Goal: Information Seeking & Learning: Learn about a topic

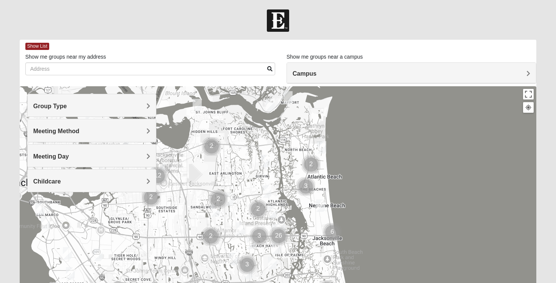
click at [305, 73] on span "Campus" at bounding box center [304, 73] width 24 height 6
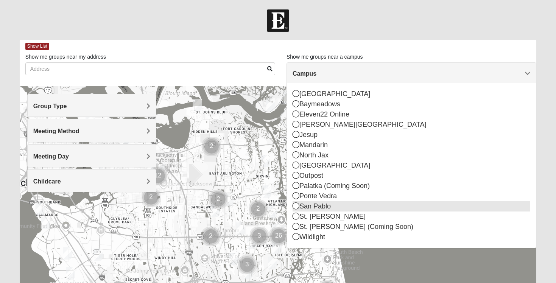
click at [302, 207] on div "San Pablo" at bounding box center [411, 206] width 238 height 10
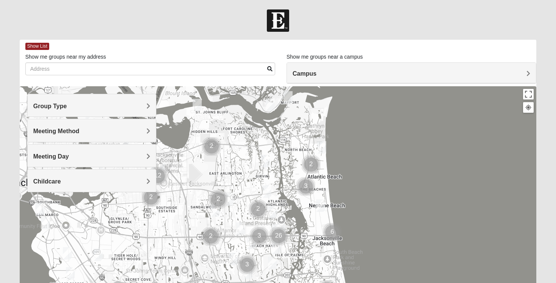
click at [307, 76] on span "Campus" at bounding box center [304, 73] width 24 height 6
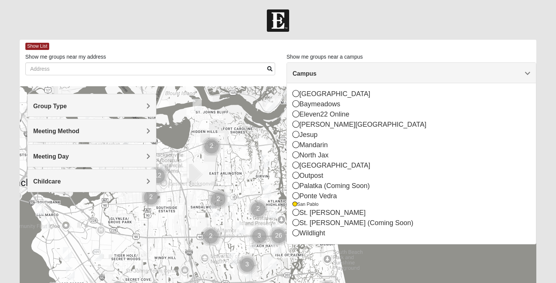
click at [256, 143] on div at bounding box center [278, 237] width 517 height 303
click at [328, 70] on h4 "Campus" at bounding box center [411, 73] width 238 height 7
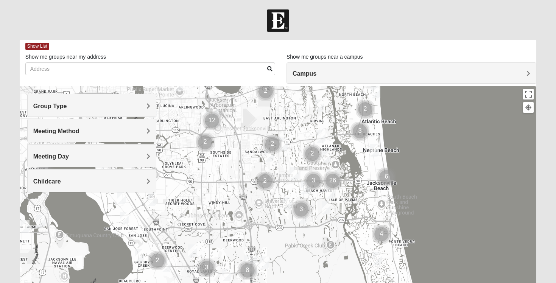
drag, startPoint x: 235, startPoint y: 174, endPoint x: 289, endPoint y: 118, distance: 78.1
click at [289, 118] on div at bounding box center [278, 237] width 517 height 303
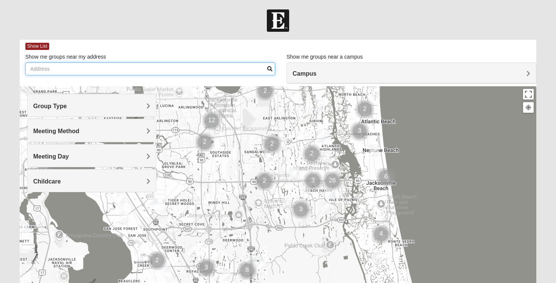
click at [184, 74] on input "Show me groups near my address" at bounding box center [150, 68] width 250 height 13
type input "2"
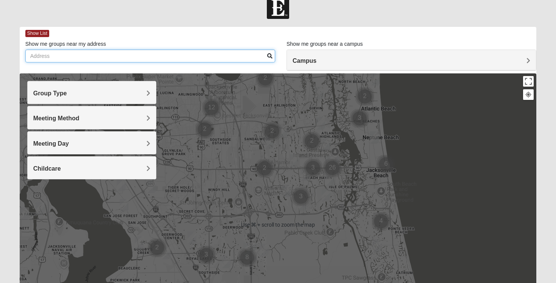
scroll to position [15, 0]
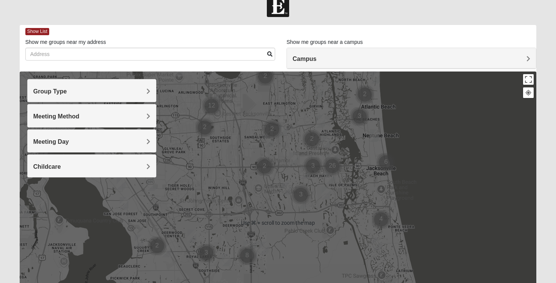
click at [211, 105] on img "Cluster of 12 groups" at bounding box center [211, 105] width 19 height 19
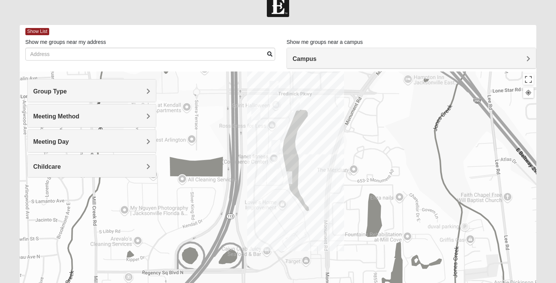
drag, startPoint x: 259, startPoint y: 199, endPoint x: 255, endPoint y: 138, distance: 60.6
click at [256, 138] on div at bounding box center [278, 222] width 517 height 303
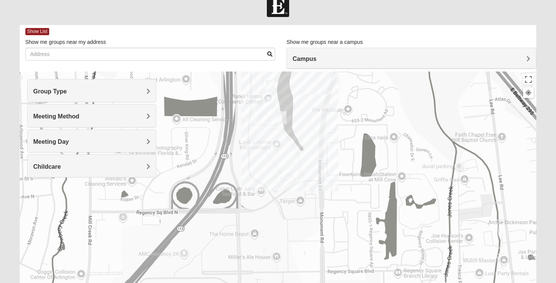
click at [121, 89] on h4 "Group Type" at bounding box center [91, 91] width 117 height 7
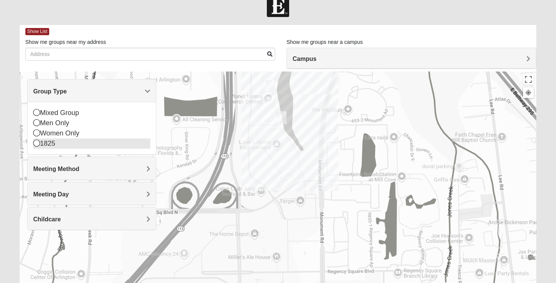
click at [35, 143] on icon at bounding box center [36, 143] width 7 height 7
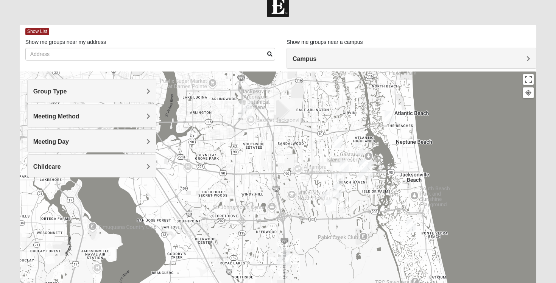
drag, startPoint x: 300, startPoint y: 178, endPoint x: 274, endPoint y: 133, distance: 52.2
click at [274, 133] on div at bounding box center [278, 222] width 517 height 303
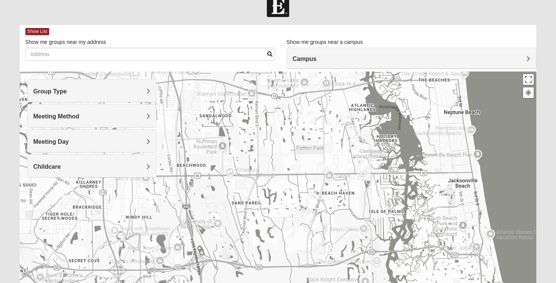
click at [364, 172] on img "San Pablo" at bounding box center [364, 172] width 14 height 18
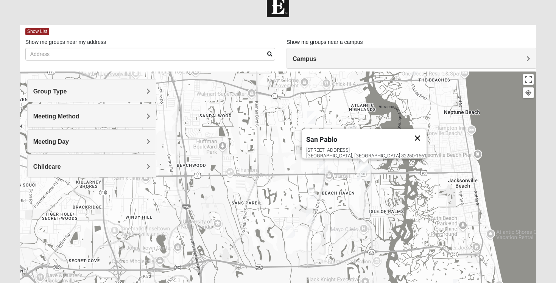
click at [408, 132] on button "Close" at bounding box center [417, 138] width 18 height 18
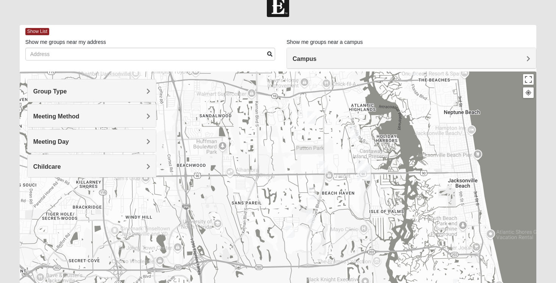
click at [362, 162] on img "1825 Mens Chandler/Johnson 32250" at bounding box center [362, 166] width 9 height 12
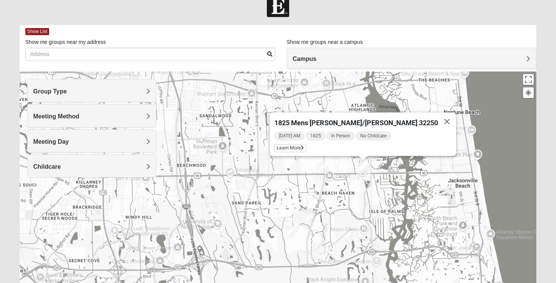
click at [344, 159] on div "1825 Mens [PERSON_NAME]/[PERSON_NAME] 32250 [DATE] AM 1825 In Person No Childca…" at bounding box center [278, 222] width 517 height 303
click at [438, 116] on button "Close" at bounding box center [447, 121] width 18 height 18
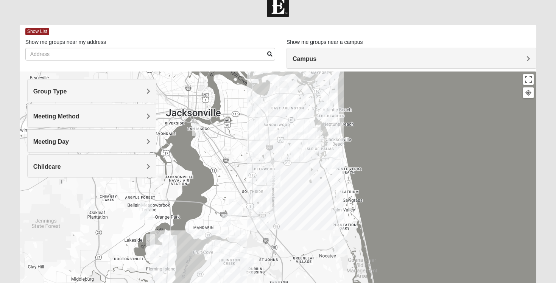
click at [253, 105] on img "Arlington" at bounding box center [254, 105] width 14 height 18
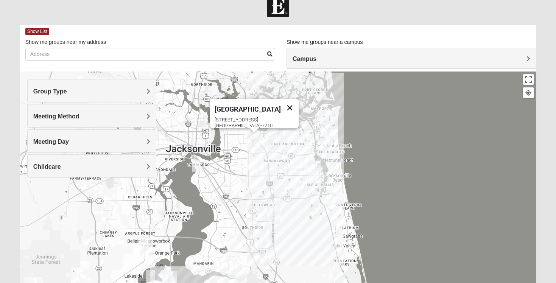
click at [281, 100] on button "Close" at bounding box center [290, 108] width 18 height 18
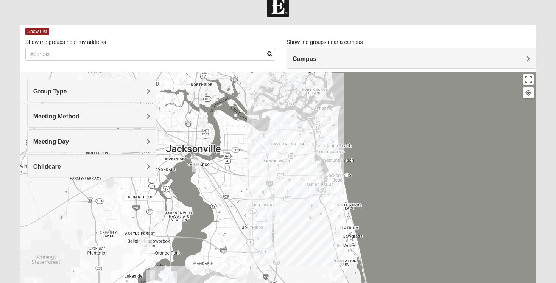
click at [275, 214] on img "Baymeadows" at bounding box center [274, 215] width 14 height 18
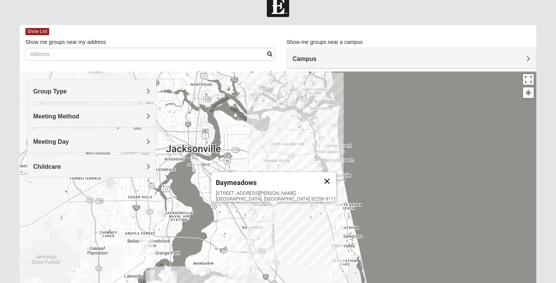
click at [318, 176] on button "Close" at bounding box center [327, 181] width 18 height 18
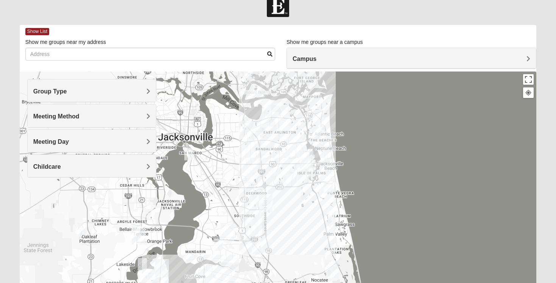
drag, startPoint x: 263, startPoint y: 176, endPoint x: 254, endPoint y: 162, distance: 16.2
click at [254, 162] on div at bounding box center [278, 222] width 517 height 303
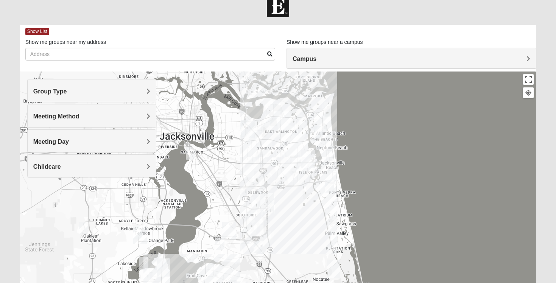
click at [300, 166] on div at bounding box center [278, 222] width 517 height 303
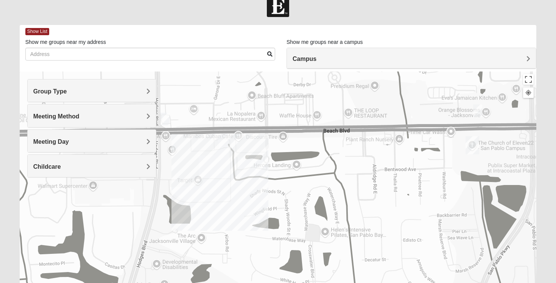
click at [134, 85] on div "Group Type" at bounding box center [92, 90] width 128 height 22
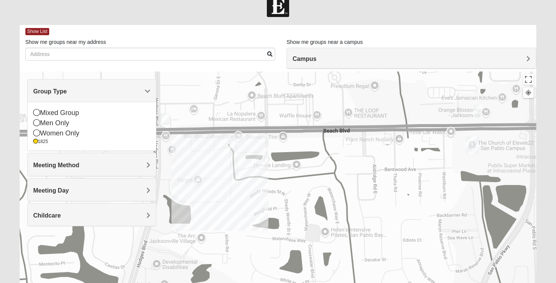
click at [134, 87] on div "Group Type" at bounding box center [92, 90] width 128 height 22
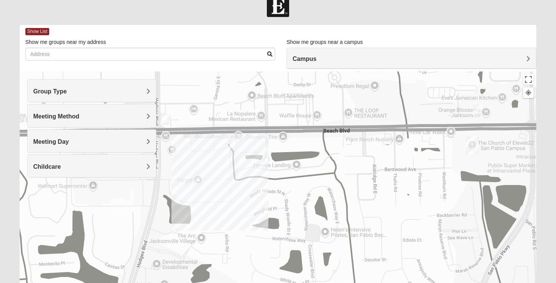
click at [134, 110] on div "Meeting Method" at bounding box center [92, 115] width 128 height 22
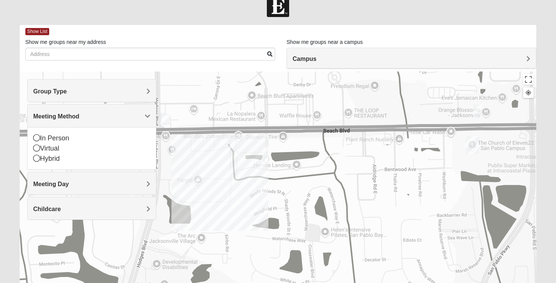
click at [124, 98] on div "Group Type" at bounding box center [92, 90] width 128 height 22
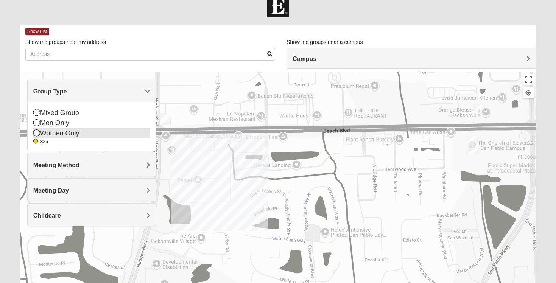
click at [38, 133] on icon at bounding box center [36, 132] width 7 height 7
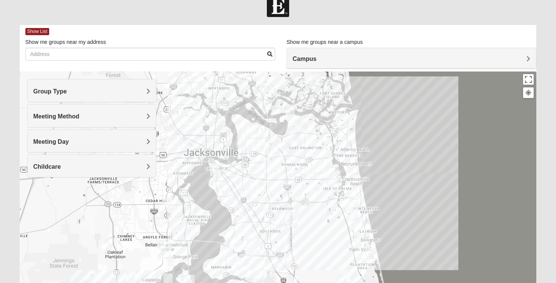
drag, startPoint x: 297, startPoint y: 191, endPoint x: 312, endPoint y: 164, distance: 30.3
click at [311, 165] on div at bounding box center [278, 222] width 517 height 303
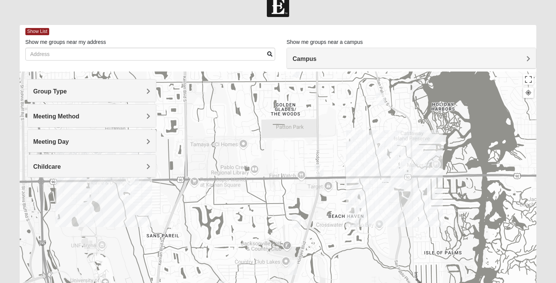
click at [398, 178] on img "San Pablo" at bounding box center [397, 178] width 14 height 18
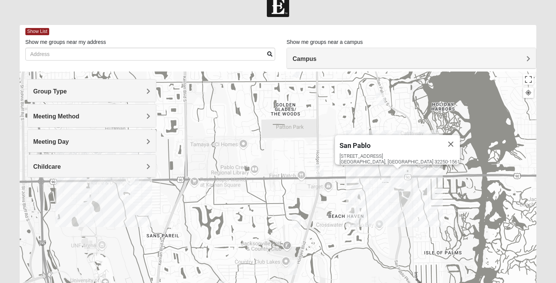
click at [405, 175] on div "[GEOGRAPHIC_DATA] [STREET_ADDRESS]" at bounding box center [278, 222] width 517 height 303
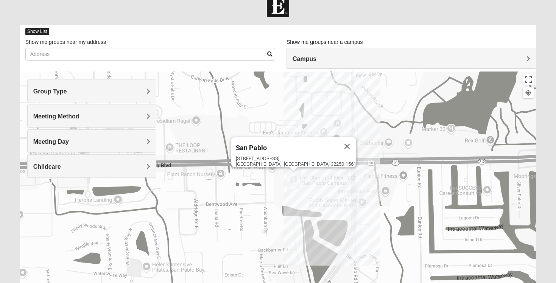
click at [39, 31] on span "Show List" at bounding box center [37, 31] width 24 height 7
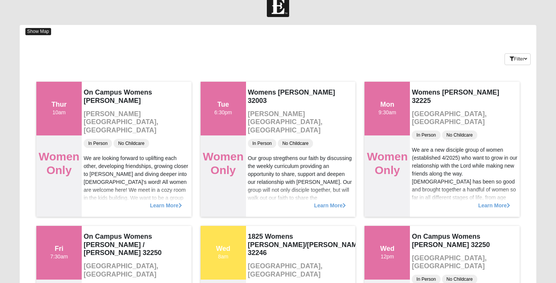
click at [45, 31] on span "Show Map" at bounding box center [38, 31] width 26 height 7
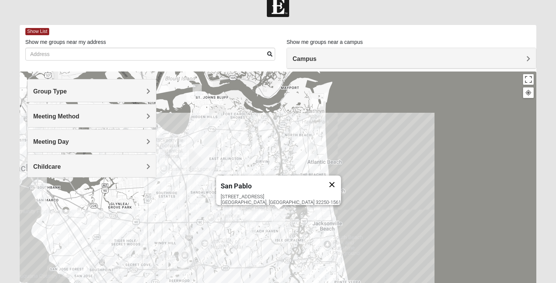
click at [323, 178] on button "Close" at bounding box center [332, 185] width 18 height 18
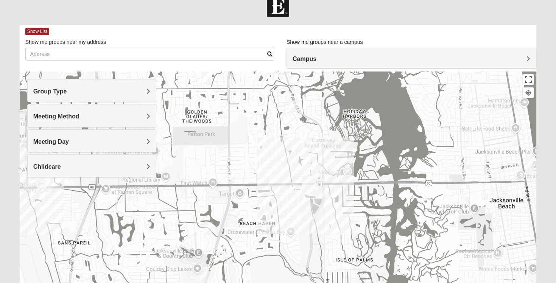
drag, startPoint x: 294, startPoint y: 230, endPoint x: 289, endPoint y: 144, distance: 86.3
click at [289, 144] on div at bounding box center [278, 222] width 517 height 303
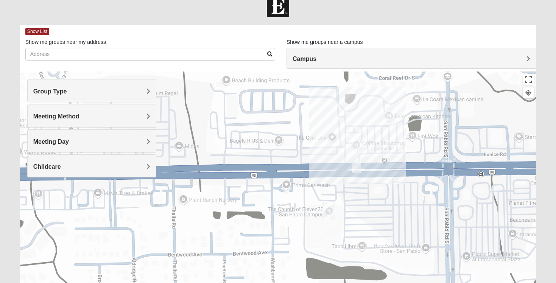
drag, startPoint x: 309, startPoint y: 208, endPoint x: 310, endPoint y: 148, distance: 60.5
click at [309, 148] on div at bounding box center [278, 222] width 517 height 303
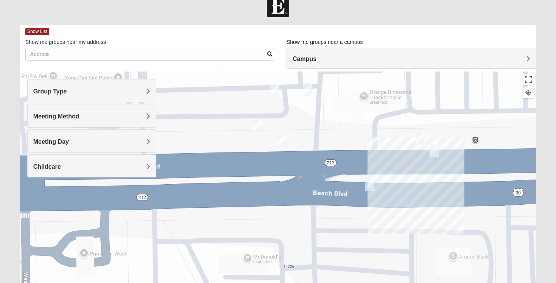
drag, startPoint x: 420, startPoint y: 144, endPoint x: 329, endPoint y: 125, distance: 93.0
click at [328, 126] on div at bounding box center [278, 222] width 517 height 303
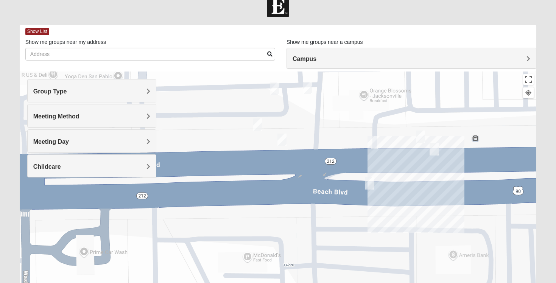
click at [275, 90] on img "On Campus Womens Simpson / Helmus 32250" at bounding box center [274, 88] width 9 height 12
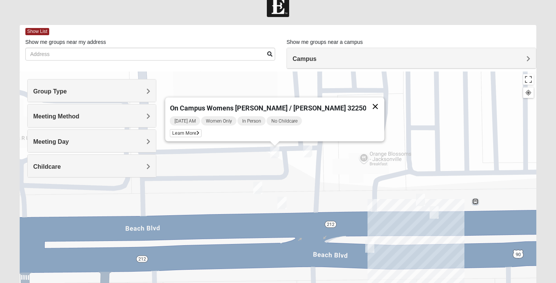
click at [366, 101] on button "Close" at bounding box center [375, 107] width 18 height 18
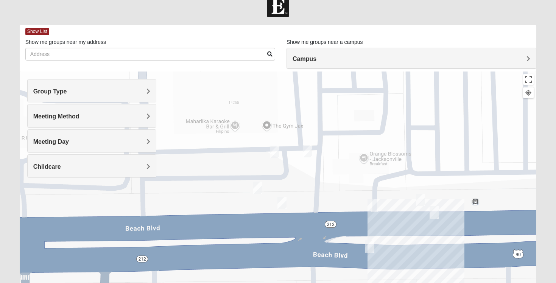
click at [257, 185] on img "Womens Wade 32250" at bounding box center [257, 188] width 9 height 12
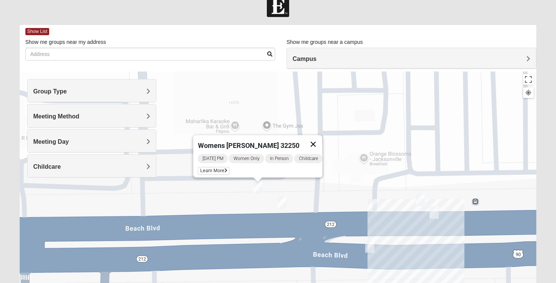
click at [317, 140] on button "Close" at bounding box center [313, 144] width 18 height 18
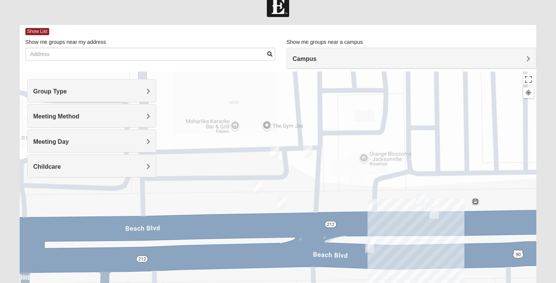
click at [281, 203] on img "On Campus Womens Holt 32250" at bounding box center [281, 203] width 9 height 12
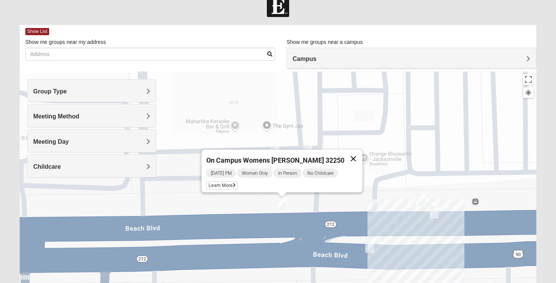
click at [344, 152] on button "Close" at bounding box center [353, 159] width 18 height 18
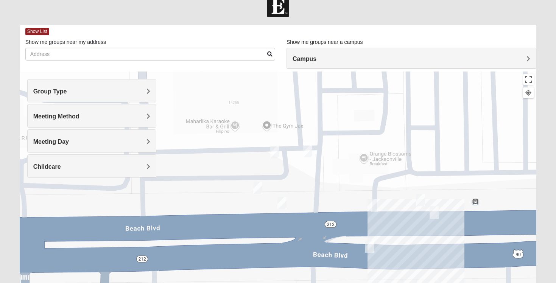
click at [306, 151] on img "1825 Mens Chandler/Johnson 32250" at bounding box center [307, 151] width 9 height 12
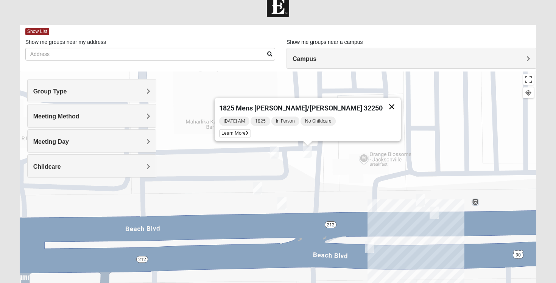
click at [382, 103] on button "Close" at bounding box center [391, 107] width 18 height 18
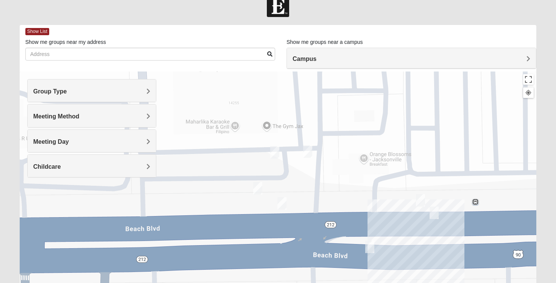
click at [419, 198] on img "On Campus Womens Manfredi 32250" at bounding box center [420, 200] width 9 height 12
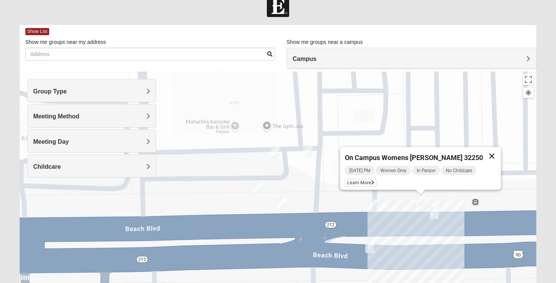
click at [487, 150] on button "Close" at bounding box center [492, 156] width 18 height 18
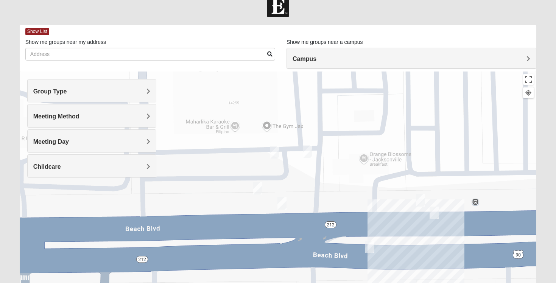
click at [423, 200] on img "On Campus Womens Manfredi 32250" at bounding box center [420, 200] width 9 height 12
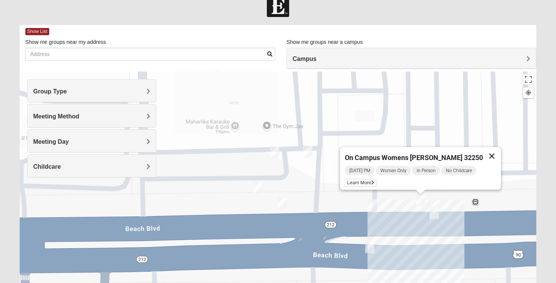
click at [486, 151] on button "Close" at bounding box center [492, 156] width 18 height 18
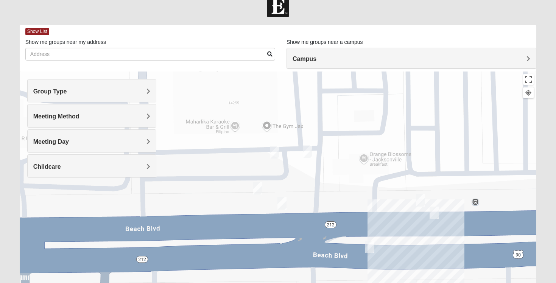
click at [437, 214] on img "On Campus Womens Smith 32250" at bounding box center [433, 213] width 9 height 12
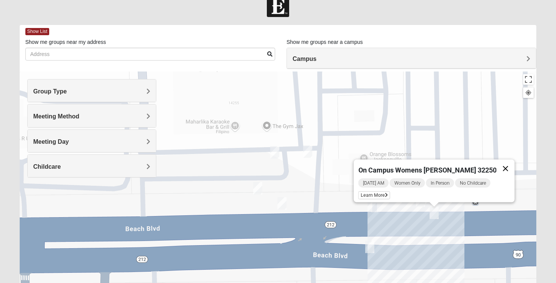
click at [496, 162] on button "Close" at bounding box center [505, 169] width 18 height 18
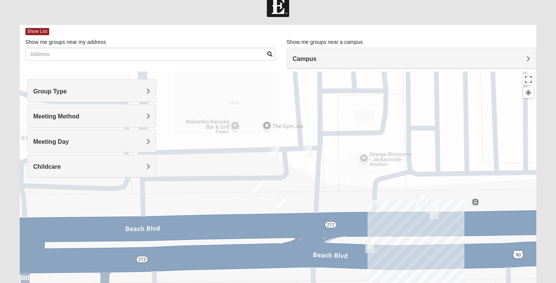
click at [371, 246] on img "On Campus Womens Jollow/Tramazzo 32250" at bounding box center [369, 247] width 9 height 12
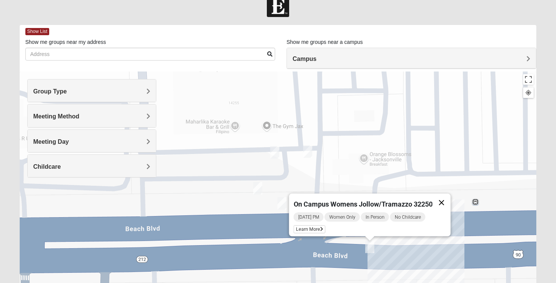
click at [440, 197] on button "Close" at bounding box center [441, 203] width 18 height 18
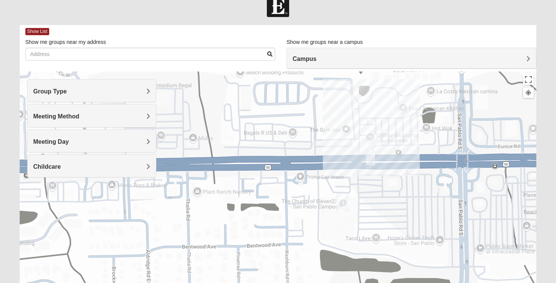
drag, startPoint x: 418, startPoint y: 169, endPoint x: 365, endPoint y: 121, distance: 72.1
click at [365, 121] on div at bounding box center [278, 222] width 517 height 303
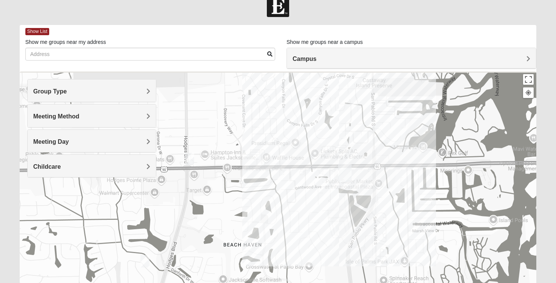
drag, startPoint x: 346, startPoint y: 105, endPoint x: 329, endPoint y: 145, distance: 42.9
click at [329, 145] on div at bounding box center [278, 222] width 517 height 303
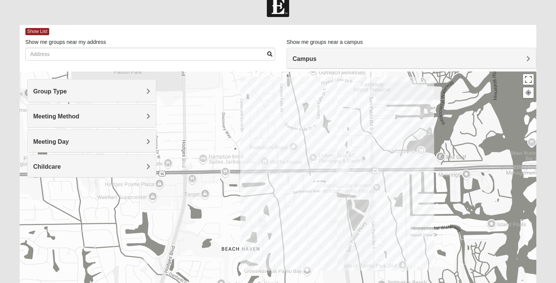
click at [188, 161] on img "1825 Womens Annis/Ferguson 32246" at bounding box center [187, 163] width 9 height 12
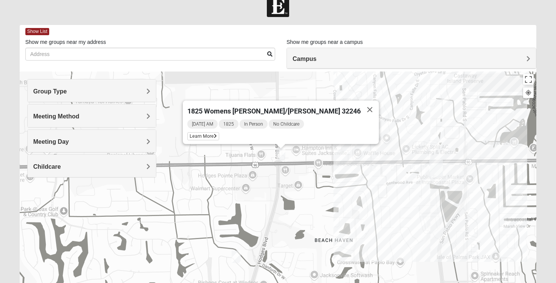
drag, startPoint x: 215, startPoint y: 165, endPoint x: 308, endPoint y: 156, distance: 93.1
click at [308, 156] on div "1825 Womens [PERSON_NAME]/[PERSON_NAME] 32246 [DATE] AM 1825 In Person No Child…" at bounding box center [278, 222] width 517 height 303
click at [218, 135] on span "Learn More" at bounding box center [202, 136] width 32 height 8
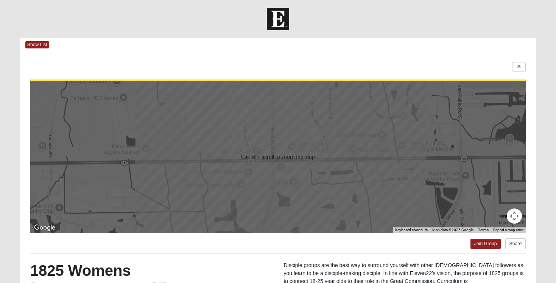
scroll to position [1, 0]
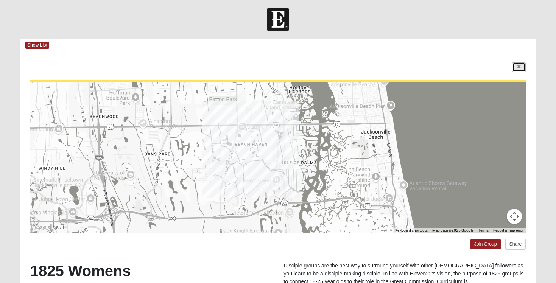
click at [517, 66] on icon at bounding box center [518, 67] width 3 height 5
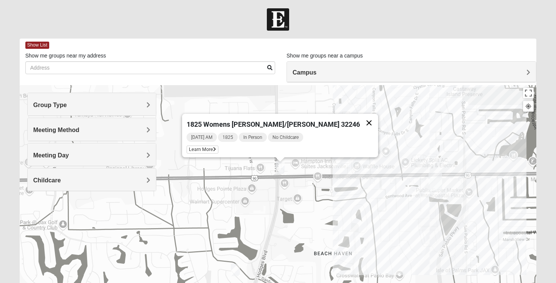
click at [360, 119] on button "Close" at bounding box center [369, 123] width 18 height 18
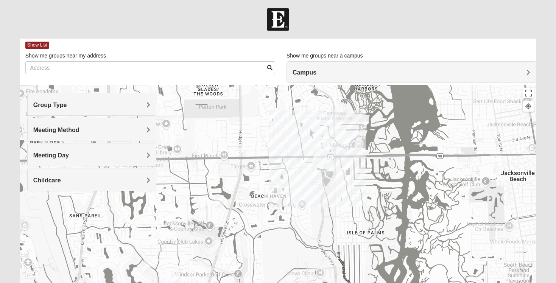
click at [219, 202] on img "1825 Mens Cason 32224" at bounding box center [218, 201] width 9 height 12
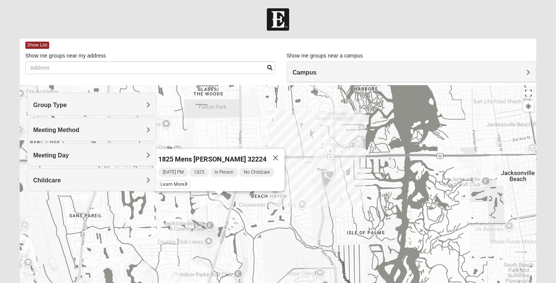
click at [216, 250] on img "1825 Womens Hirneisen 32224" at bounding box center [215, 248] width 9 height 12
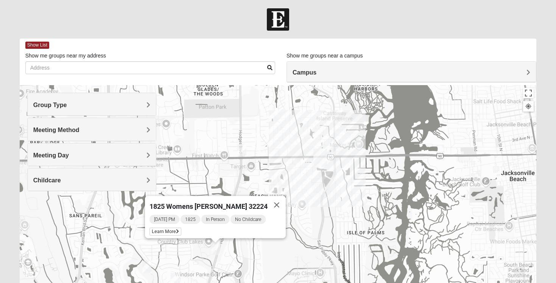
click at [140, 105] on h4 "Group Type" at bounding box center [91, 104] width 117 height 7
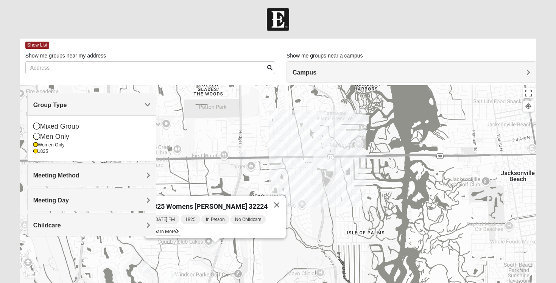
click at [140, 106] on h4 "Group Type" at bounding box center [91, 104] width 117 height 7
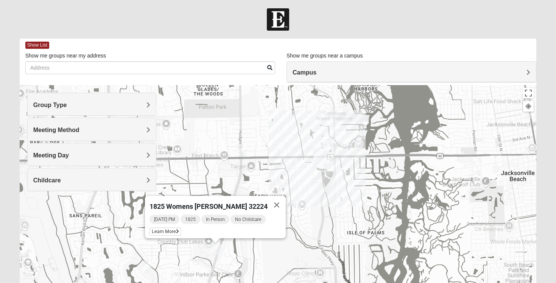
click at [138, 133] on h4 "Meeting Method" at bounding box center [91, 129] width 117 height 7
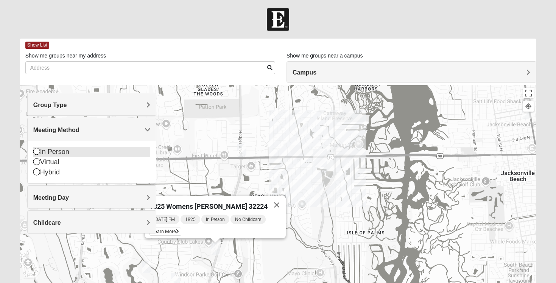
click at [109, 152] on div "In Person" at bounding box center [91, 152] width 117 height 10
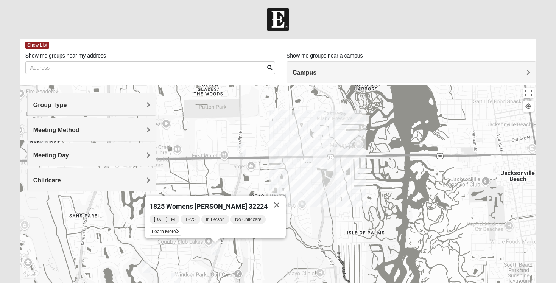
click at [133, 153] on h4 "Meeting Day" at bounding box center [91, 155] width 117 height 7
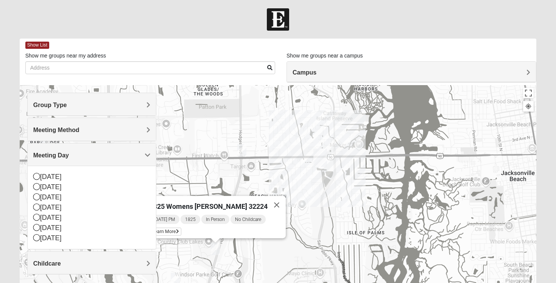
click at [133, 154] on h4 "Meeting Day" at bounding box center [91, 155] width 117 height 7
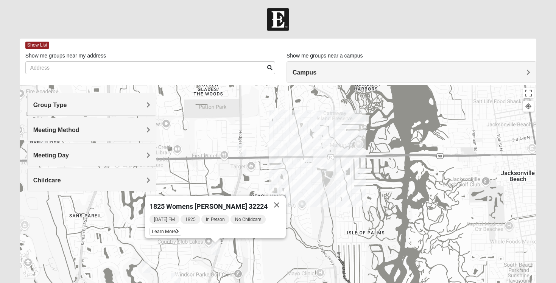
click at [134, 179] on h4 "Childcare" at bounding box center [91, 180] width 117 height 7
click at [38, 211] on icon at bounding box center [36, 211] width 7 height 7
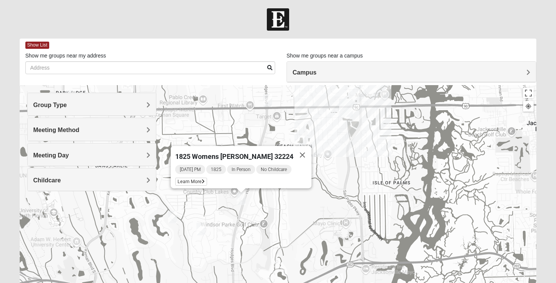
drag, startPoint x: 234, startPoint y: 181, endPoint x: 261, endPoint y: 129, distance: 58.0
click at [260, 129] on div "1825 Womens [PERSON_NAME] 32224 [DATE] PM 1825 In Person No Childcare Learn More" at bounding box center [278, 236] width 517 height 303
click at [241, 198] on img "1825 Womens Hirneisen 32224" at bounding box center [241, 198] width 9 height 12
click at [199, 179] on span "Learn More" at bounding box center [192, 181] width 32 height 8
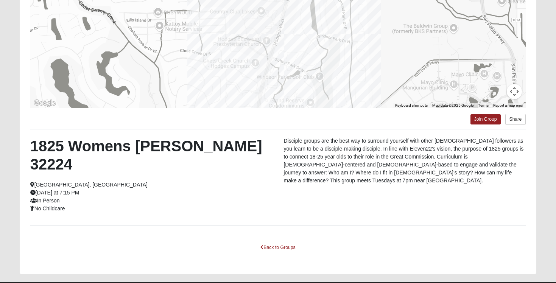
scroll to position [117, 0]
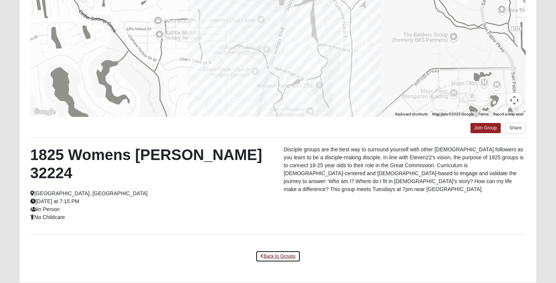
click at [271, 250] on link "Back to Groups" at bounding box center [277, 256] width 45 height 12
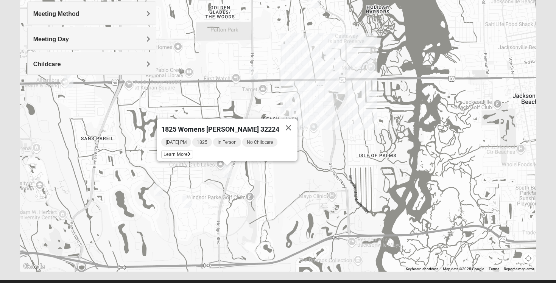
drag, startPoint x: 229, startPoint y: 134, endPoint x: 215, endPoint y: 222, distance: 90.1
click at [215, 223] on div "1825 Womens [PERSON_NAME] 32224 [DATE] PM 1825 In Person No Childcare Learn More" at bounding box center [278, 120] width 517 height 303
click at [191, 204] on img "1825 Womens Brunetti 32224" at bounding box center [186, 202] width 9 height 12
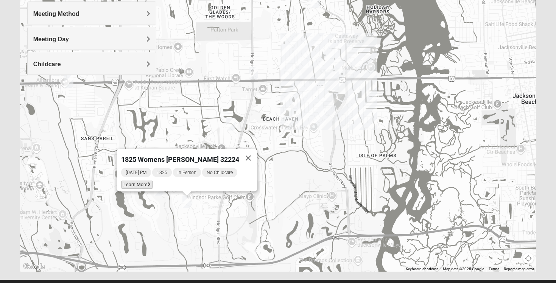
click at [145, 181] on span "Learn More" at bounding box center [137, 185] width 32 height 8
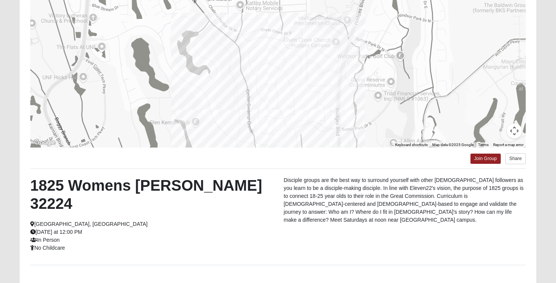
scroll to position [86, 0]
click at [271, 281] on link "Back to Groups" at bounding box center [277, 287] width 45 height 12
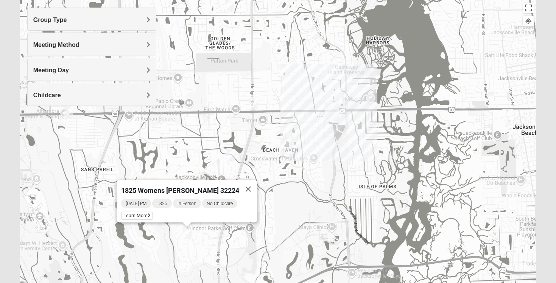
click at [70, 112] on div "Group Type Mixed Group Men Only Women Only 1825 Meeting Method In Person Virtua…" at bounding box center [91, 61] width 129 height 106
click at [68, 113] on div "Group Type Mixed Group Men Only Women Only 1825 Meeting Method In Person Virtua…" at bounding box center [91, 61] width 129 height 106
click at [244, 183] on button "Close" at bounding box center [248, 189] width 18 height 18
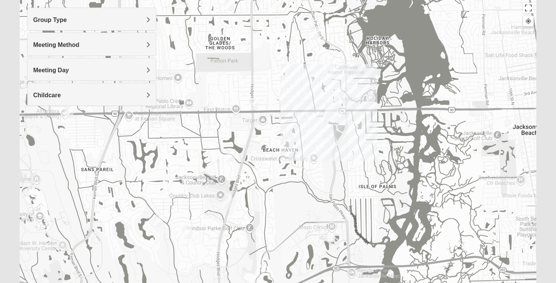
click at [67, 112] on div "Group Type Mixed Group Men Only Women Only 1825 Meeting Method In Person Virtua…" at bounding box center [91, 61] width 129 height 106
click at [70, 113] on div "Group Type Mixed Group Men Only Women Only 1825 Meeting Method In Person Virtua…" at bounding box center [91, 61] width 129 height 106
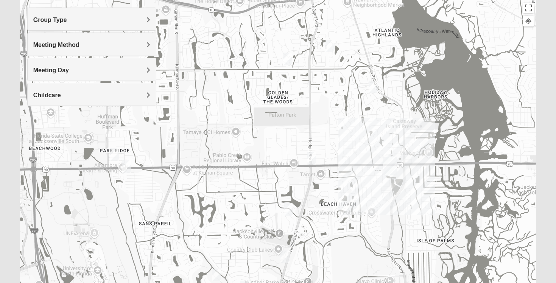
drag, startPoint x: 85, startPoint y: 124, endPoint x: 148, endPoint y: 179, distance: 83.6
click at [148, 179] on div at bounding box center [278, 151] width 517 height 303
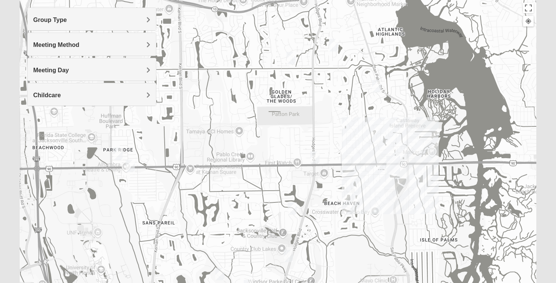
click at [129, 163] on img "Womens Chapman 32224" at bounding box center [130, 166] width 9 height 12
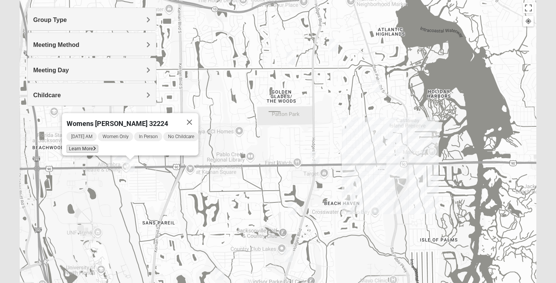
click at [78, 145] on span "Learn More" at bounding box center [83, 149] width 32 height 8
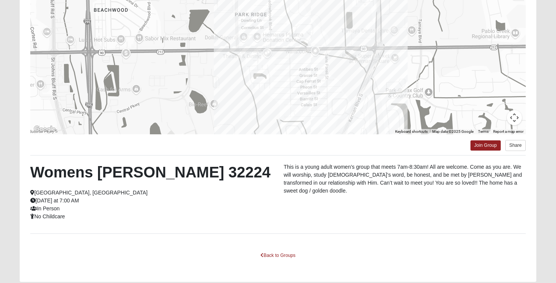
scroll to position [101, 0]
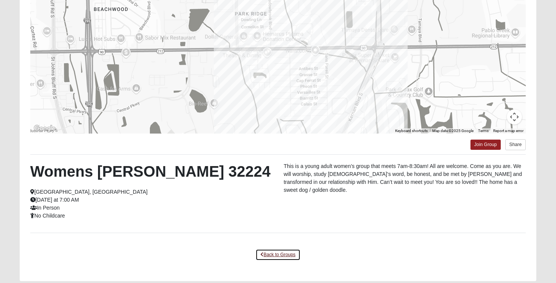
click at [271, 253] on link "Back to Groups" at bounding box center [277, 255] width 45 height 12
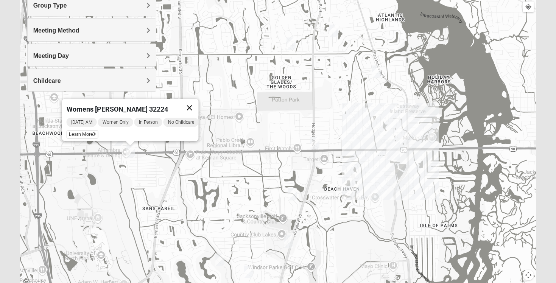
click at [195, 103] on button "Close" at bounding box center [189, 108] width 18 height 18
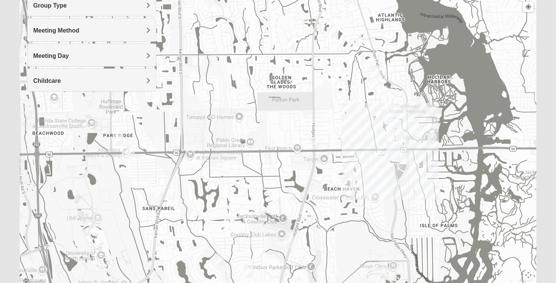
click at [117, 138] on img "Womens Campanella/Harnek 32246" at bounding box center [117, 139] width 9 height 12
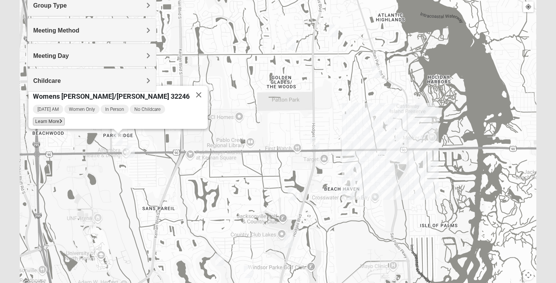
click at [65, 118] on span "Learn More" at bounding box center [49, 122] width 32 height 8
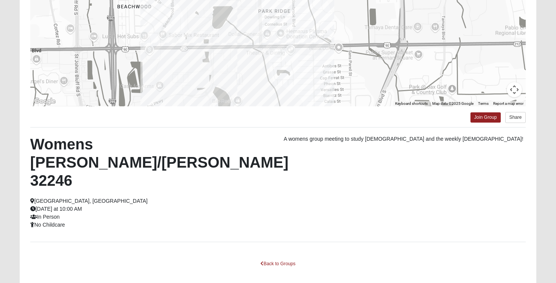
scroll to position [131, 0]
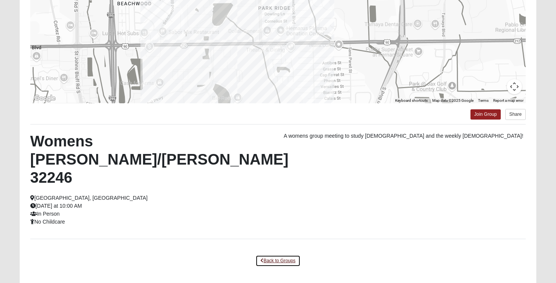
click at [273, 255] on link "Back to Groups" at bounding box center [277, 261] width 45 height 12
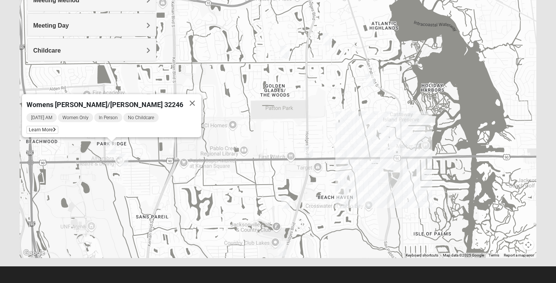
drag, startPoint x: 297, startPoint y: 121, endPoint x: 289, endPoint y: 165, distance: 44.9
click at [289, 166] on div "Womens [PERSON_NAME]/[PERSON_NAME] 32246 [DATE] AM Women Only In Person No Chil…" at bounding box center [278, 106] width 517 height 303
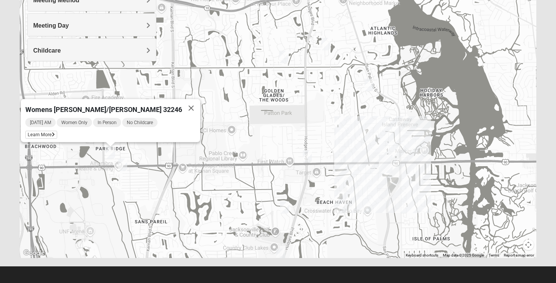
click at [325, 48] on img "Womens Yonge 32224" at bounding box center [325, 44] width 9 height 12
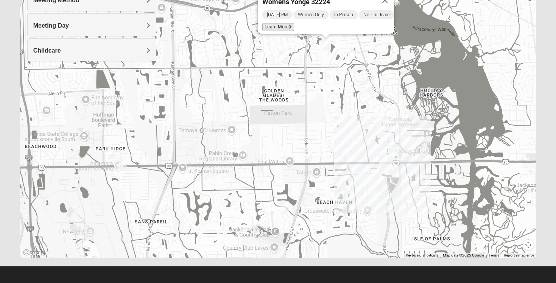
click at [278, 23] on span "Learn More" at bounding box center [278, 27] width 32 height 8
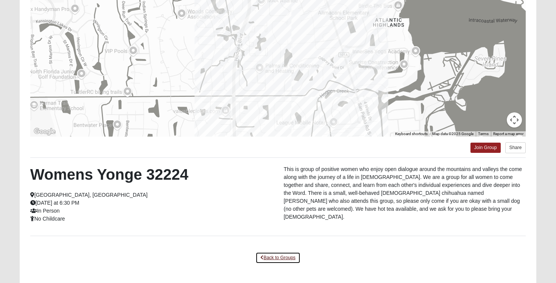
click at [270, 257] on link "Back to Groups" at bounding box center [277, 258] width 45 height 12
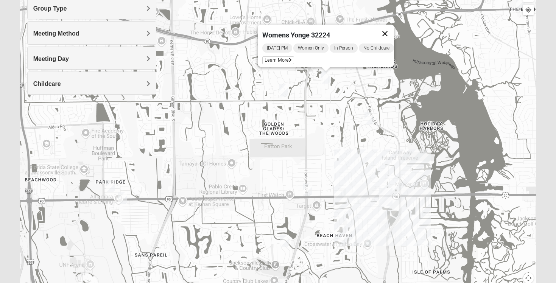
click at [394, 27] on button "Close" at bounding box center [385, 34] width 18 height 18
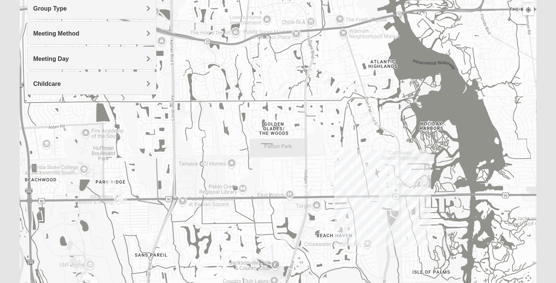
click at [369, 117] on img "1825 Womens Wood 32224" at bounding box center [368, 118] width 9 height 12
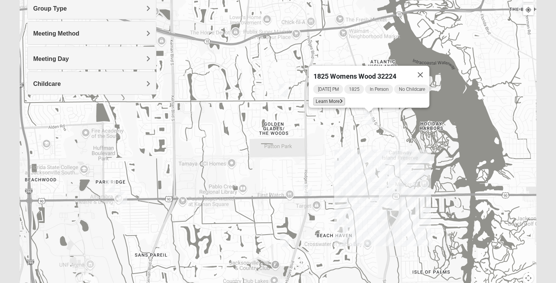
click at [330, 98] on span "Learn More" at bounding box center [329, 102] width 32 height 8
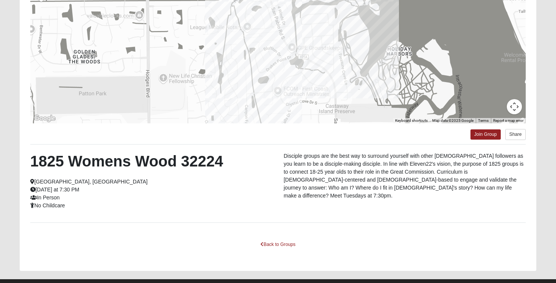
scroll to position [114, 0]
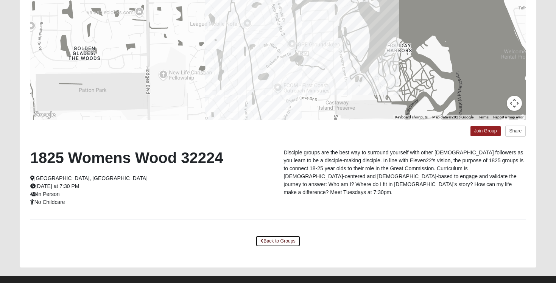
click at [278, 241] on link "Back to Groups" at bounding box center [277, 241] width 45 height 12
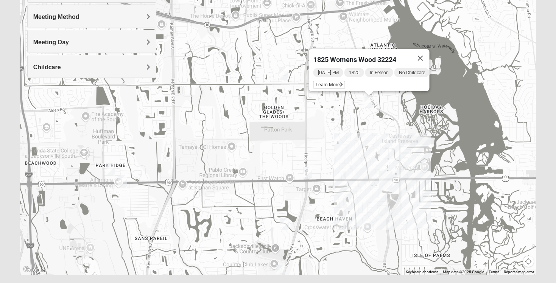
click at [308, 177] on img "1825 Womens Annis/Ferguson 32246" at bounding box center [307, 173] width 9 height 12
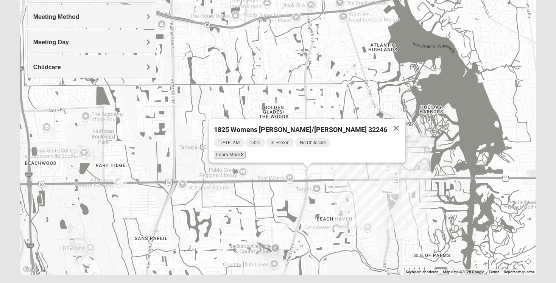
click at [246, 152] on span "Learn More" at bounding box center [230, 155] width 32 height 8
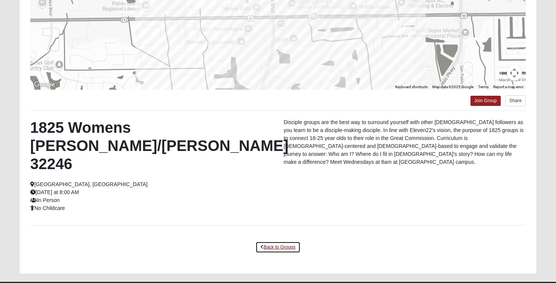
click at [280, 241] on link "Back to Groups" at bounding box center [277, 247] width 45 height 12
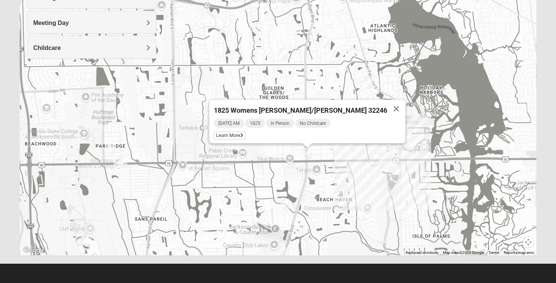
click at [283, 57] on img "1825 Mixed Annis 32246" at bounding box center [283, 54] width 9 height 12
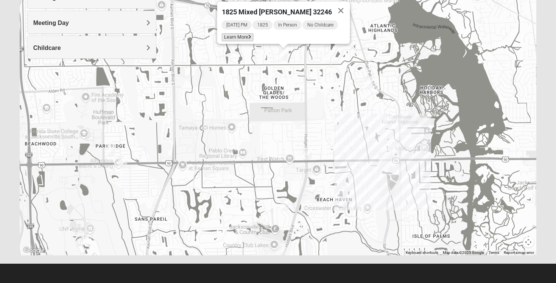
click at [238, 35] on span "Learn More" at bounding box center [238, 37] width 32 height 8
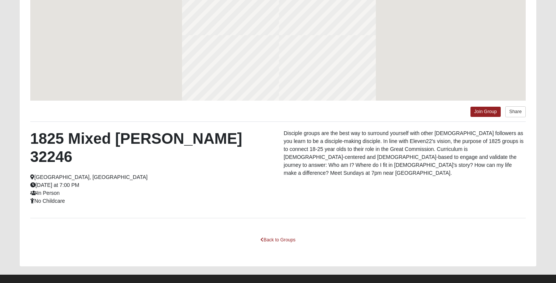
scroll to position [100, 0]
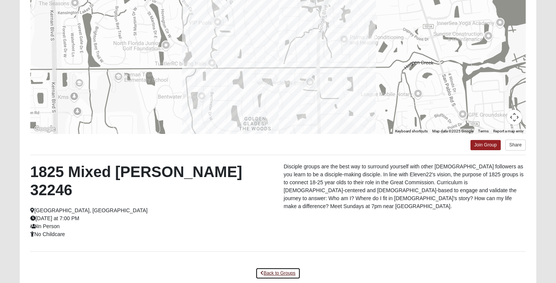
click at [271, 267] on link "Back to Groups" at bounding box center [277, 273] width 45 height 12
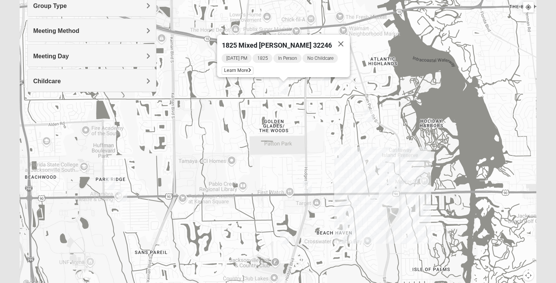
click at [308, 186] on img "1825 Womens Annis/Ferguson 32246" at bounding box center [307, 187] width 9 height 12
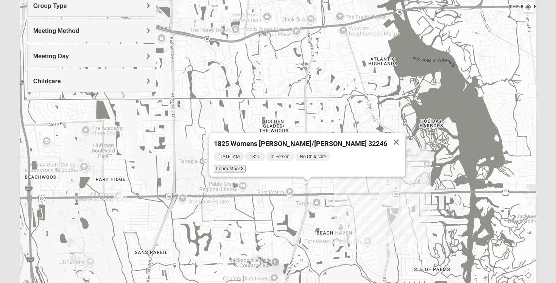
click at [246, 165] on span "Learn More" at bounding box center [230, 169] width 32 height 8
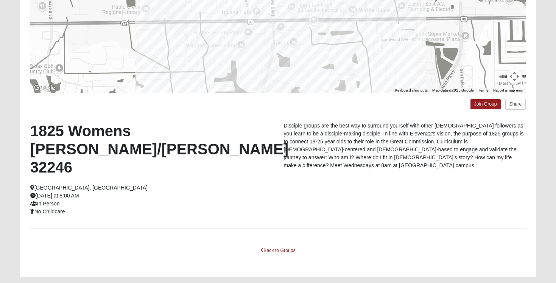
scroll to position [141, 0]
click at [282, 244] on link "Back to Groups" at bounding box center [277, 250] width 45 height 12
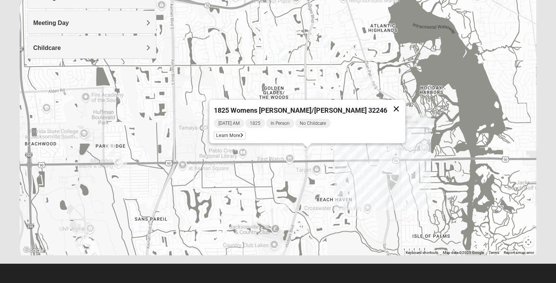
click at [387, 105] on button "Close" at bounding box center [396, 109] width 18 height 18
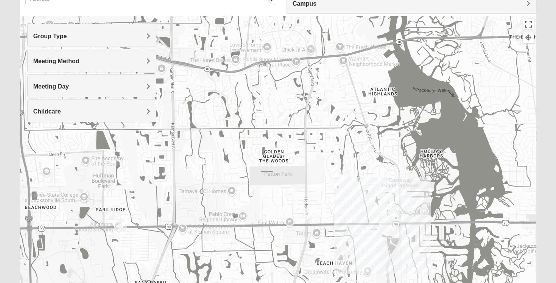
scroll to position [68, 0]
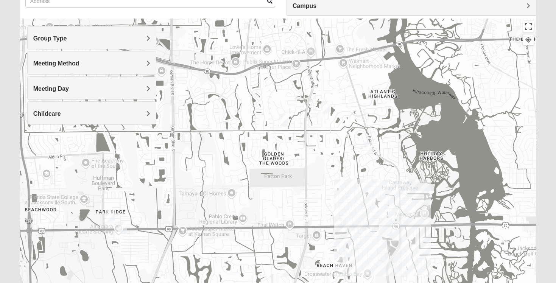
click at [124, 90] on h4 "Meeting Day" at bounding box center [91, 88] width 117 height 7
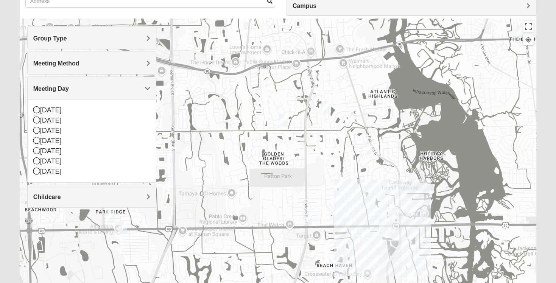
click at [128, 89] on h4 "Meeting Day" at bounding box center [91, 88] width 117 height 7
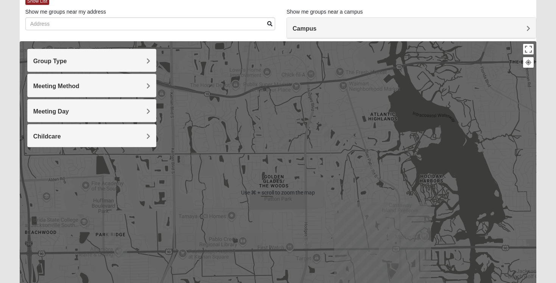
scroll to position [44, 0]
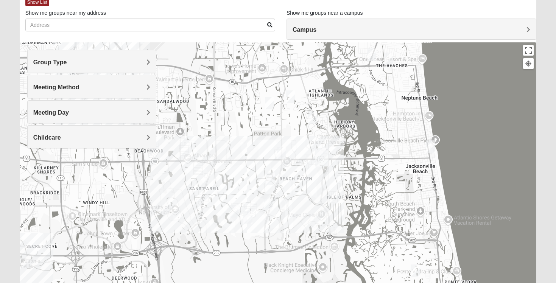
drag, startPoint x: 242, startPoint y: 148, endPoint x: 250, endPoint y: 113, distance: 36.2
click at [250, 113] on div at bounding box center [278, 193] width 517 height 303
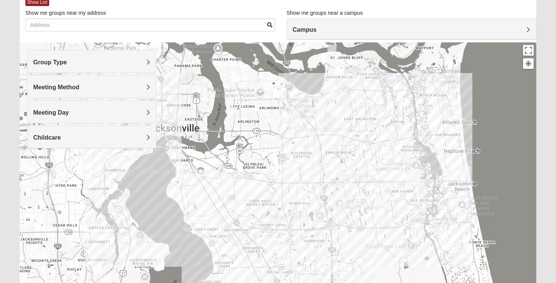
drag, startPoint x: 209, startPoint y: 134, endPoint x: 343, endPoint y: 160, distance: 136.1
click at [343, 161] on div at bounding box center [278, 193] width 517 height 303
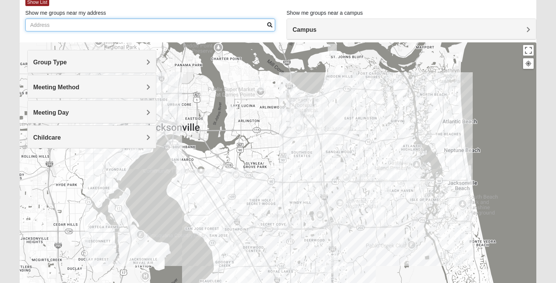
click at [125, 24] on input "Show me groups near my address" at bounding box center [150, 25] width 250 height 13
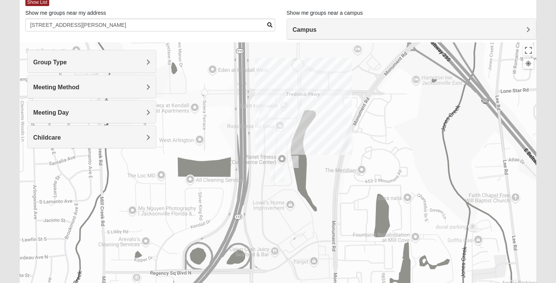
click at [263, 112] on img "Womens Gooden 32211" at bounding box center [263, 114] width 9 height 12
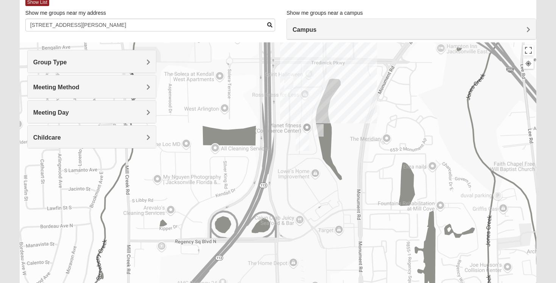
drag, startPoint x: 289, startPoint y: 75, endPoint x: 312, endPoint y: 138, distance: 67.4
click at [312, 139] on div "To navigate, press the arrow keys." at bounding box center [278, 193] width 517 height 303
click at [320, 128] on img "On Campus Womens Medina 32225" at bounding box center [319, 129] width 9 height 12
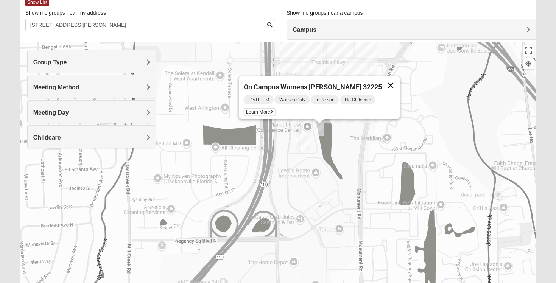
click at [385, 81] on button "Close" at bounding box center [391, 85] width 18 height 18
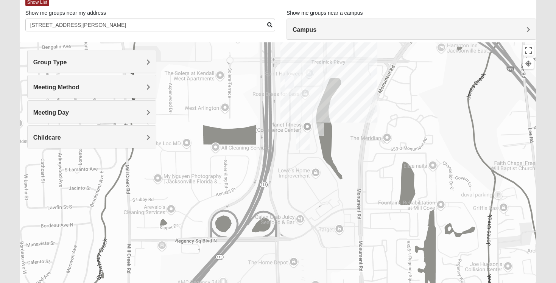
click at [308, 67] on img "On Campus Womens Bates 32225" at bounding box center [308, 71] width 9 height 12
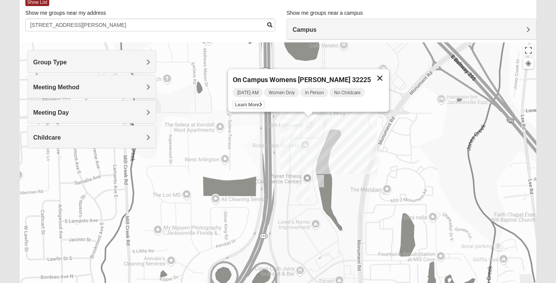
click at [376, 70] on button "Close" at bounding box center [380, 78] width 18 height 18
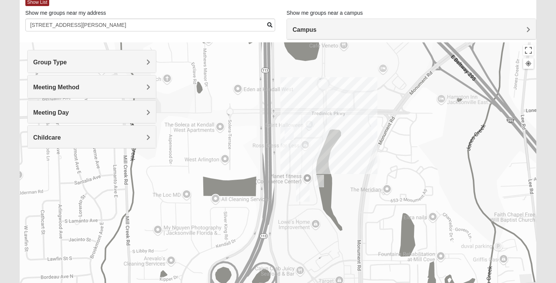
click at [289, 132] on img "Womens Gooden 32211" at bounding box center [288, 133] width 9 height 12
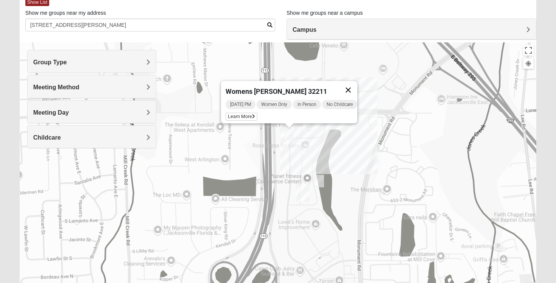
click at [355, 85] on button "Close" at bounding box center [348, 90] width 18 height 18
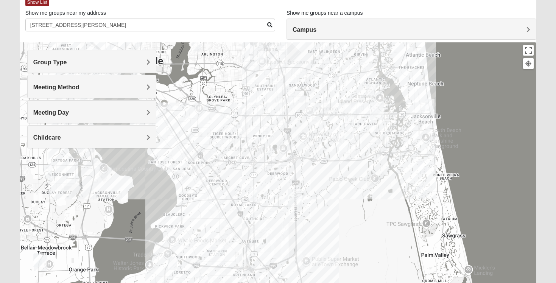
drag, startPoint x: 372, startPoint y: 148, endPoint x: 255, endPoint y: 69, distance: 141.4
click at [255, 69] on div at bounding box center [278, 193] width 517 height 303
click at [352, 132] on img "1825 Womens Hirneisen 32224" at bounding box center [348, 133] width 9 height 12
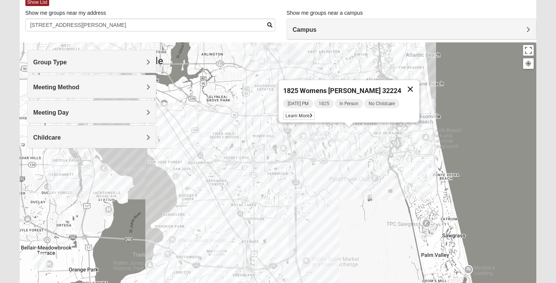
click at [404, 83] on button "Close" at bounding box center [410, 89] width 18 height 18
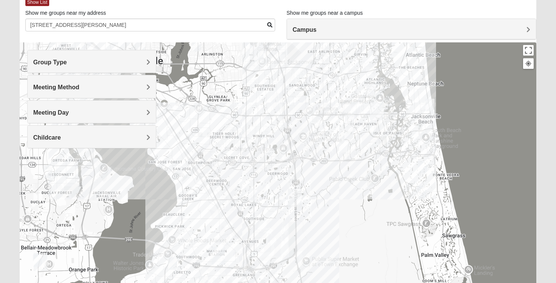
click at [348, 122] on img "1825 Mens Cason 32224" at bounding box center [349, 121] width 9 height 12
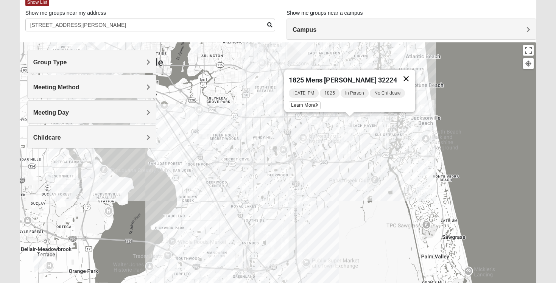
click at [411, 73] on button "Close" at bounding box center [406, 79] width 18 height 18
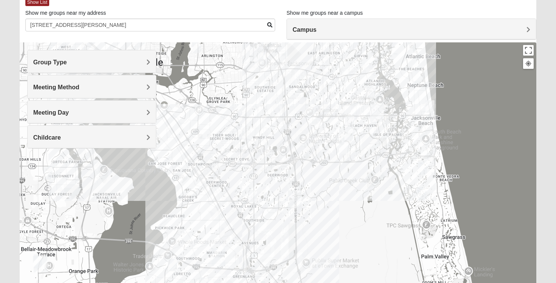
click at [354, 107] on img "1825 Womens Annis/Ferguson 32246" at bounding box center [355, 109] width 9 height 12
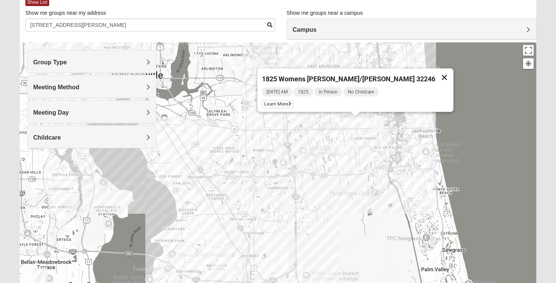
click at [435, 75] on button "Close" at bounding box center [444, 77] width 18 height 18
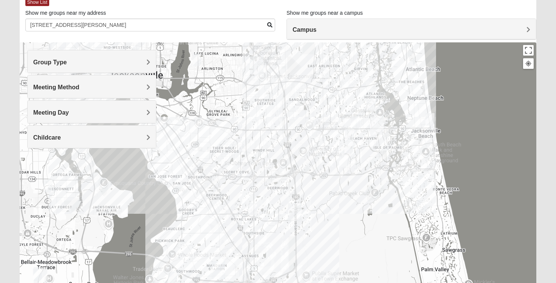
click at [372, 104] on img "1825 Womens Wood 32224" at bounding box center [370, 104] width 9 height 12
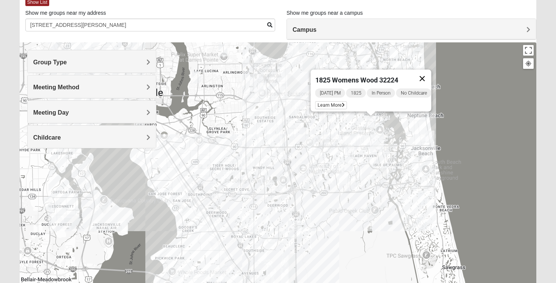
click at [424, 72] on button "Close" at bounding box center [422, 79] width 18 height 18
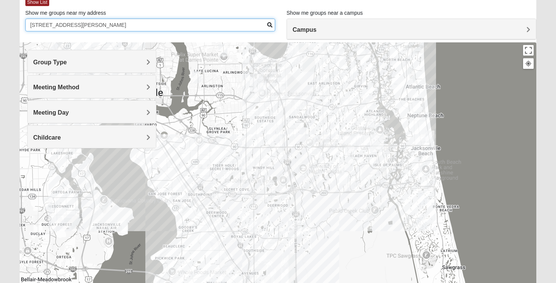
click at [229, 27] on input "[STREET_ADDRESS][PERSON_NAME]" at bounding box center [150, 25] width 250 height 13
type input "2161 [PERSON_NAME] circl"
click at [215, 28] on input "2161 [PERSON_NAME] circl" at bounding box center [150, 25] width 250 height 13
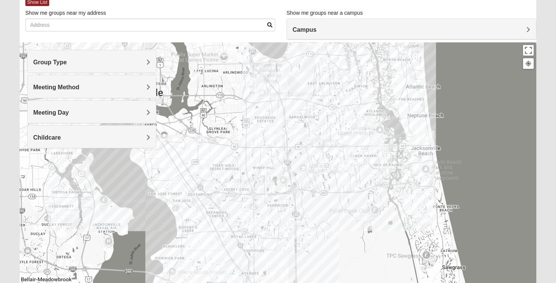
click at [69, 110] on span "Meeting Day" at bounding box center [51, 112] width 36 height 6
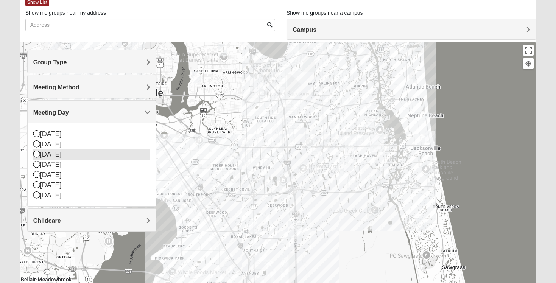
click at [36, 153] on icon at bounding box center [36, 154] width 7 height 7
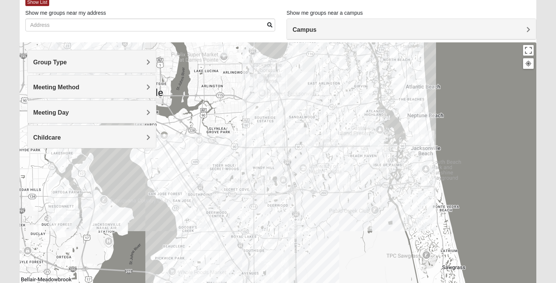
click at [350, 162] on img "1825 Womens Hirneisen 32224" at bounding box center [348, 164] width 9 height 12
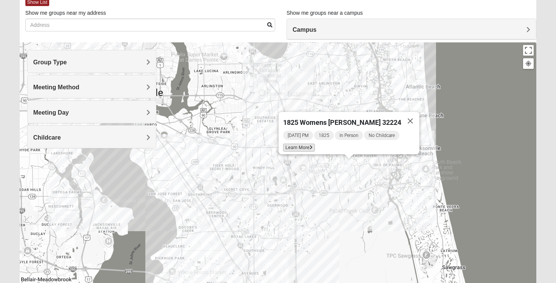
click at [298, 144] on span "Learn More" at bounding box center [299, 148] width 32 height 8
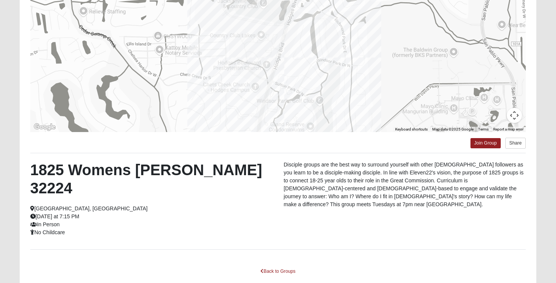
scroll to position [103, 0]
click at [274, 265] on link "Back to Groups" at bounding box center [277, 271] width 45 height 12
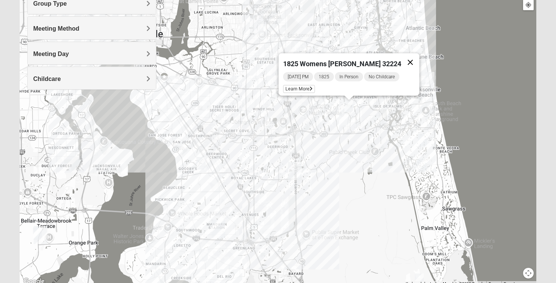
click at [406, 56] on button "Close" at bounding box center [410, 62] width 18 height 18
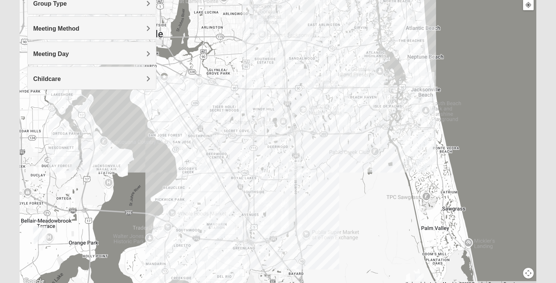
click at [370, 58] on img "1825 Womens Wood 32224" at bounding box center [370, 63] width 9 height 12
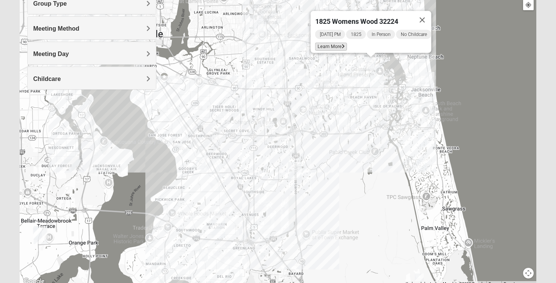
click at [331, 43] on span "Learn More" at bounding box center [331, 47] width 32 height 8
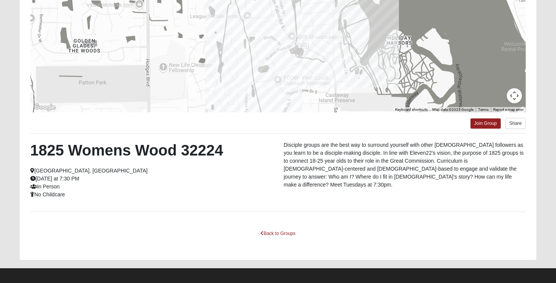
scroll to position [126, 0]
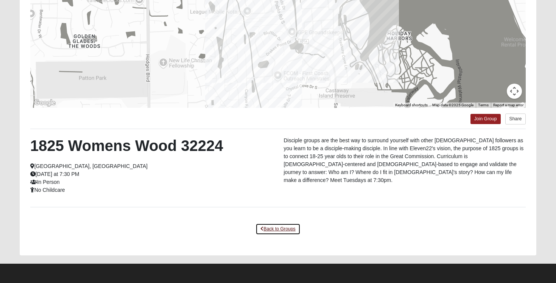
click at [278, 228] on link "Back to Groups" at bounding box center [277, 229] width 45 height 12
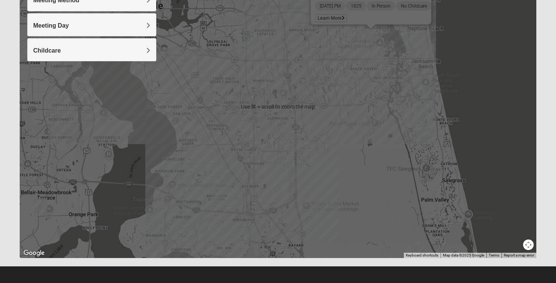
scroll to position [132, 0]
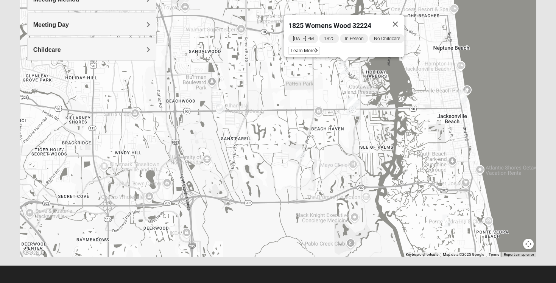
drag, startPoint x: 371, startPoint y: 82, endPoint x: 312, endPoint y: 208, distance: 138.9
click at [312, 208] on div "1825 Womens Wood 32224 [DATE] PM 1825 In Person No Childcare Learn More" at bounding box center [278, 106] width 517 height 303
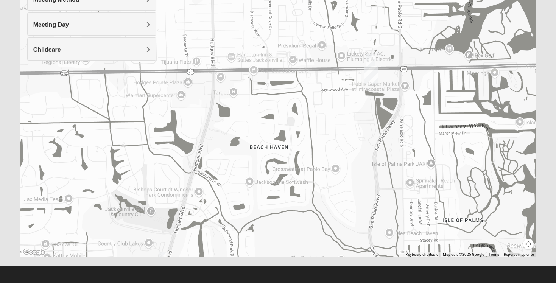
click at [369, 58] on img "On Campus Womens Holt 32250" at bounding box center [370, 60] width 9 height 12
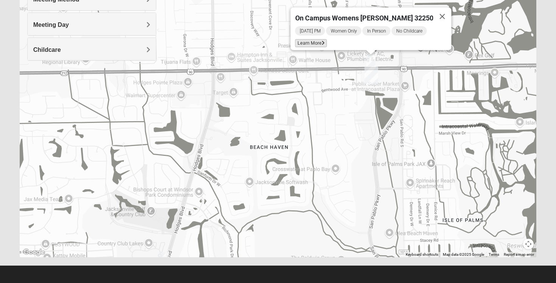
click at [323, 40] on span "Learn More" at bounding box center [311, 43] width 32 height 8
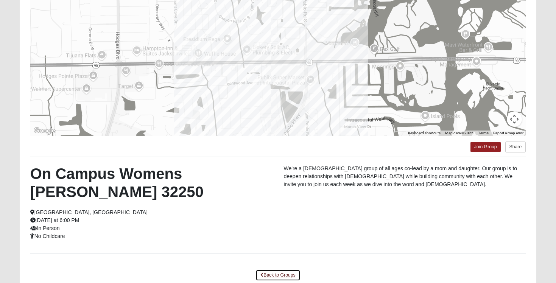
click at [273, 269] on link "Back to Groups" at bounding box center [277, 275] width 45 height 12
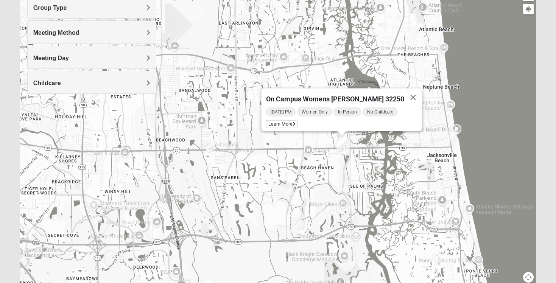
click at [87, 63] on div "Meeting Day" at bounding box center [92, 57] width 128 height 22
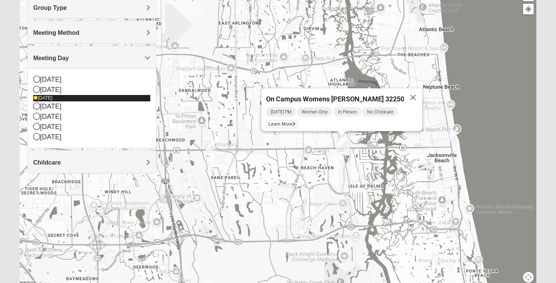
click at [36, 98] on icon at bounding box center [35, 98] width 5 height 5
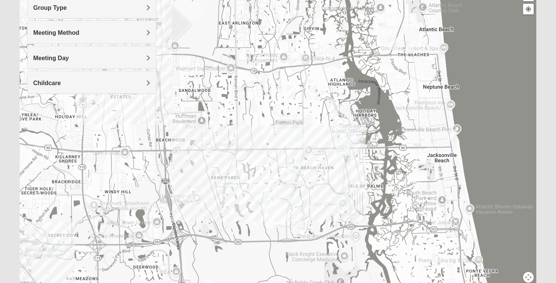
click at [344, 145] on img "San Pablo" at bounding box center [343, 146] width 14 height 18
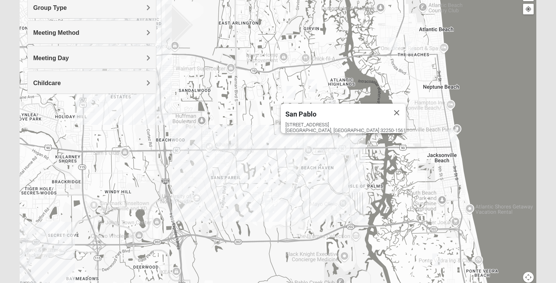
click at [352, 122] on div "[STREET_ADDRESS]" at bounding box center [345, 127] width 120 height 11
click at [387, 108] on button "Close" at bounding box center [396, 113] width 18 height 18
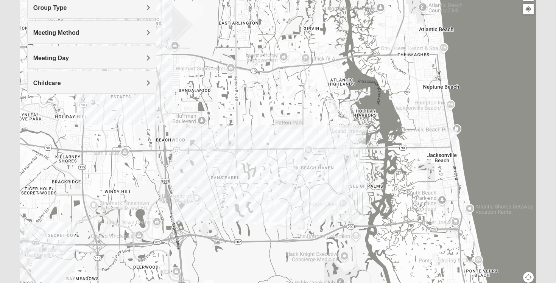
click at [343, 151] on img "San Pablo" at bounding box center [343, 146] width 14 height 18
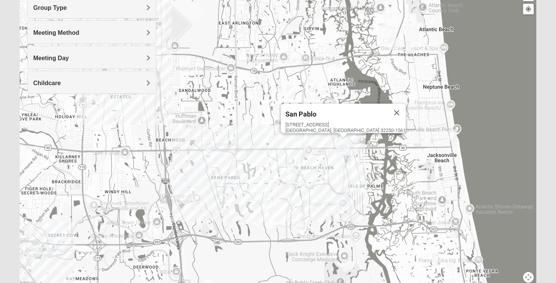
click at [340, 153] on img "San Pablo" at bounding box center [343, 146] width 14 height 18
click at [343, 143] on img "San Pablo" at bounding box center [343, 146] width 14 height 18
click at [61, 82] on span "Childcare" at bounding box center [47, 83] width 28 height 6
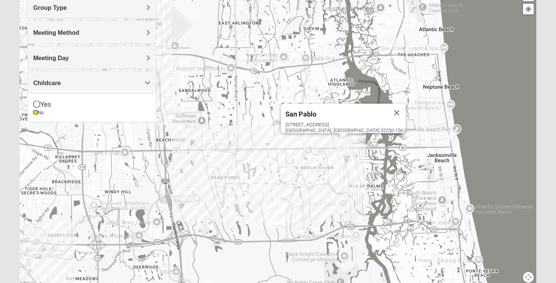
click at [61, 82] on span "Childcare" at bounding box center [47, 83] width 28 height 6
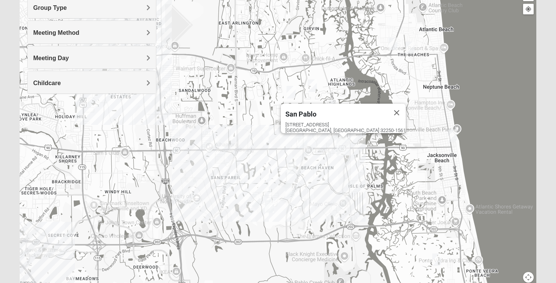
click at [254, 198] on img "Womens Nguyen 32224" at bounding box center [255, 200] width 9 height 12
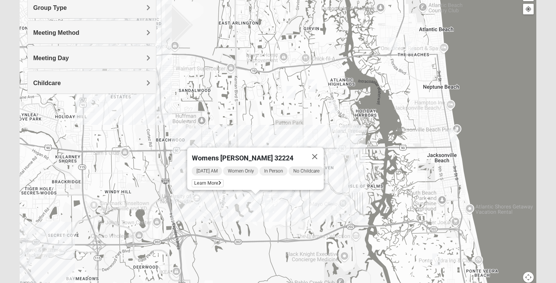
click at [268, 205] on img "1825 Womens Brunetti 32224" at bounding box center [269, 206] width 9 height 12
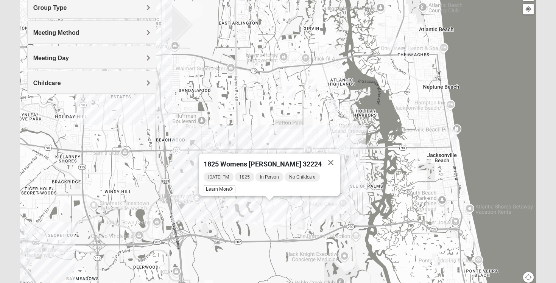
click at [302, 137] on img "1825 Womens Annis/Ferguson 32246" at bounding box center [302, 142] width 9 height 12
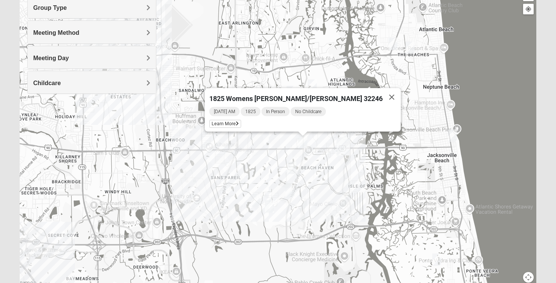
click at [309, 82] on img "Womens Yonge 32224" at bounding box center [312, 85] width 9 height 12
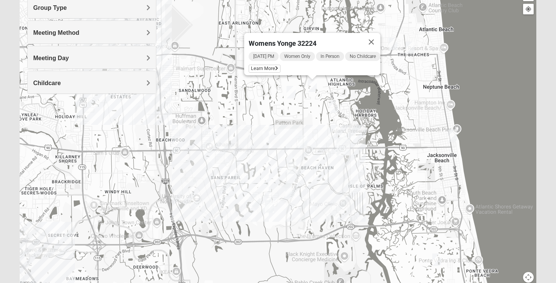
click at [412, 46] on img "Womens Foran 32233" at bounding box center [409, 48] width 9 height 12
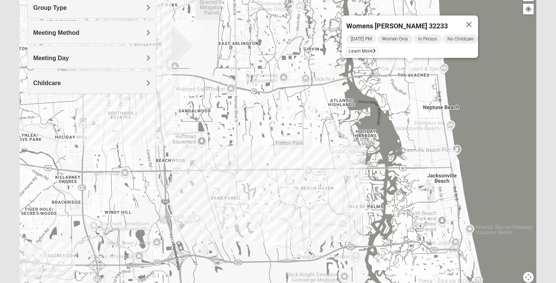
click at [389, 64] on img "1825 Mixed Arola 32233" at bounding box center [392, 64] width 9 height 12
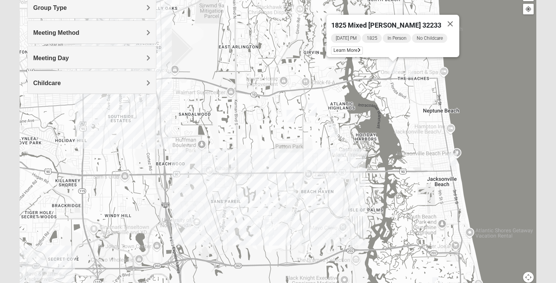
click at [452, 159] on img "Womens Sparkman/Flautt 32250" at bounding box center [452, 159] width 9 height 12
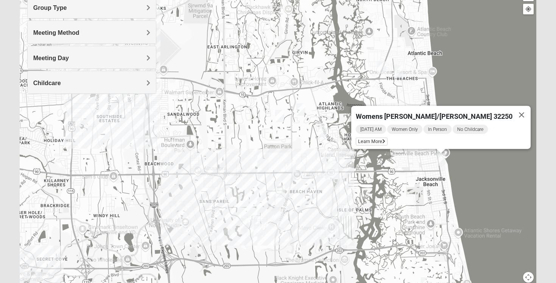
click at [279, 213] on img "1825 Womens Hirneisen 32224" at bounding box center [278, 215] width 9 height 12
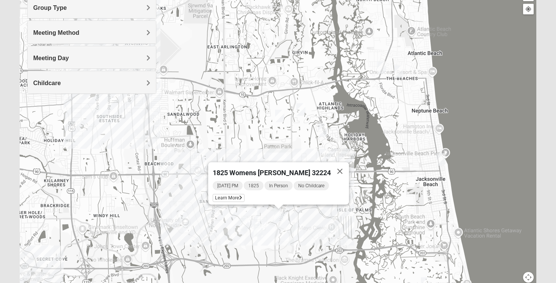
click at [439, 152] on div "1825 Womens [PERSON_NAME] 32224 [DATE] PM 1825 In Person No Childcare Learn More" at bounding box center [278, 139] width 517 height 303
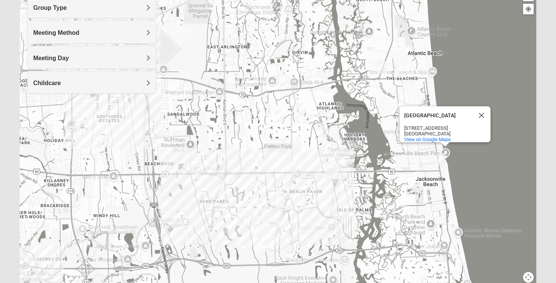
click at [440, 158] on img "Womens Sparkman/Flautt 32250" at bounding box center [440, 159] width 9 height 12
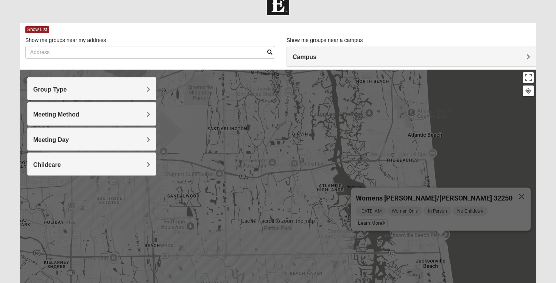
scroll to position [0, 0]
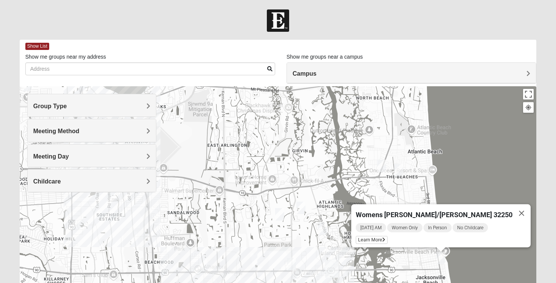
click at [308, 72] on span "Campus" at bounding box center [304, 73] width 24 height 6
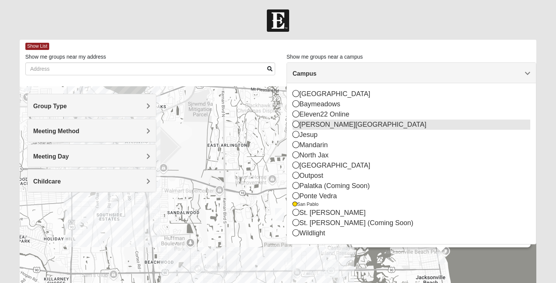
click at [315, 122] on div "[PERSON_NAME][GEOGRAPHIC_DATA]" at bounding box center [411, 125] width 238 height 10
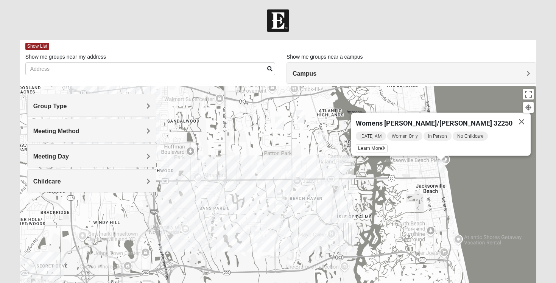
click at [330, 174] on img "San Pablo" at bounding box center [332, 177] width 14 height 18
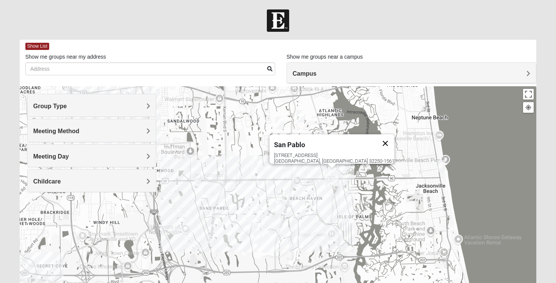
click at [376, 134] on button "Close" at bounding box center [385, 143] width 18 height 18
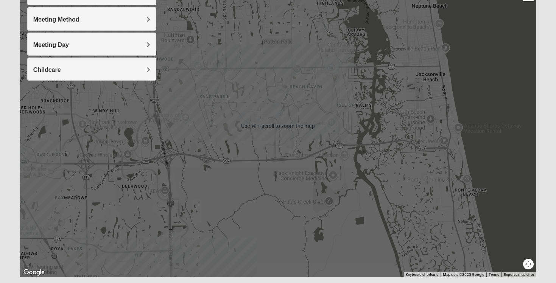
scroll to position [112, 0]
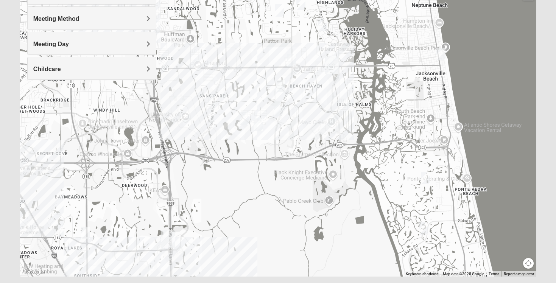
click at [167, 236] on img "Baymeadows" at bounding box center [168, 239] width 14 height 18
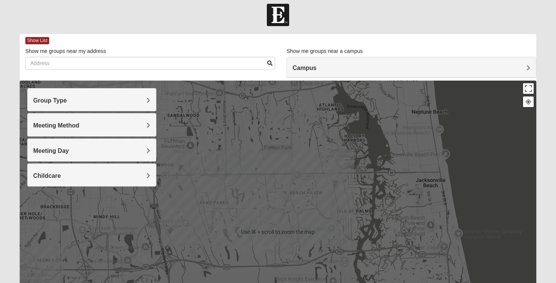
scroll to position [0, 0]
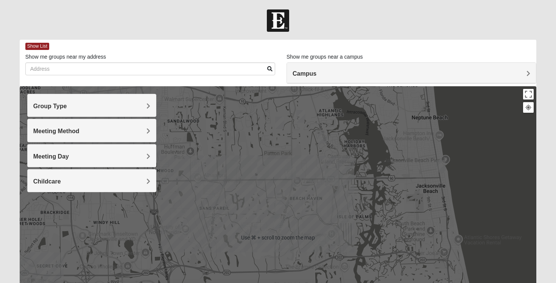
click at [205, 133] on div "Baymeadows [STREET_ADDRESS][PERSON_NAME]" at bounding box center [278, 237] width 517 height 303
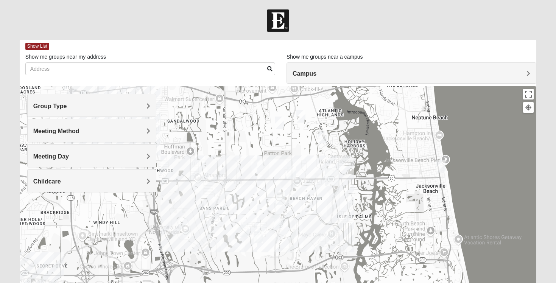
click at [340, 73] on h4 "Campus" at bounding box center [411, 73] width 238 height 7
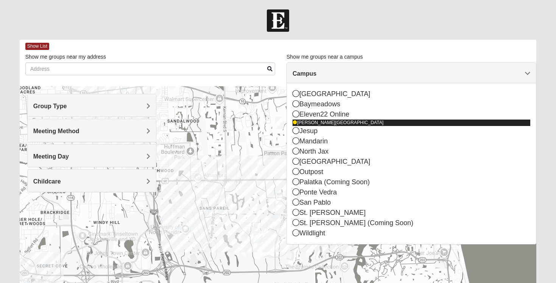
click at [304, 124] on div "[PERSON_NAME][GEOGRAPHIC_DATA]" at bounding box center [411, 123] width 238 height 6
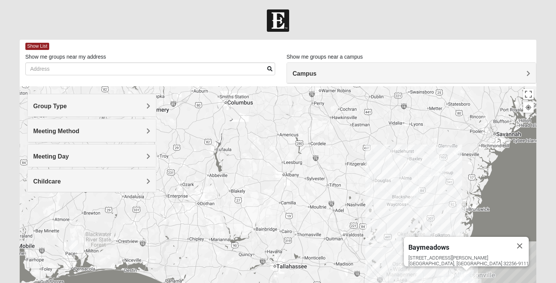
click at [314, 77] on h4 "Campus" at bounding box center [411, 73] width 238 height 7
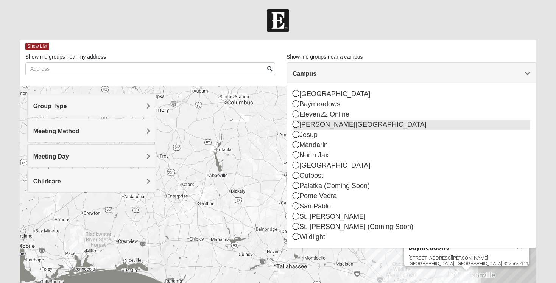
click at [309, 127] on div "[PERSON_NAME][GEOGRAPHIC_DATA]" at bounding box center [411, 125] width 238 height 10
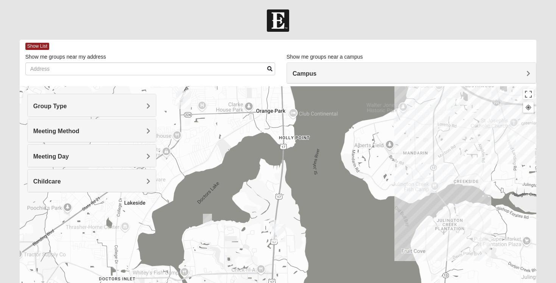
click at [276, 230] on img "Fleming Island" at bounding box center [279, 233] width 14 height 18
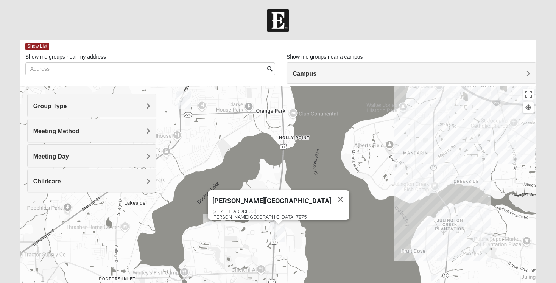
click at [182, 98] on img "Orange Park" at bounding box center [184, 100] width 14 height 18
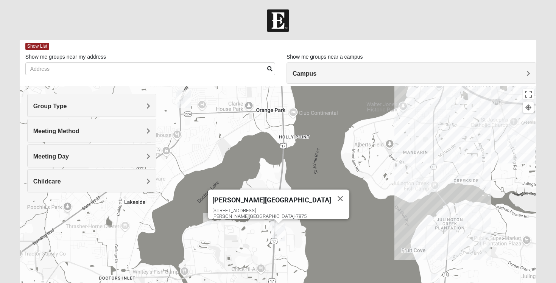
click at [182, 95] on img "Orange Park" at bounding box center [184, 99] width 14 height 18
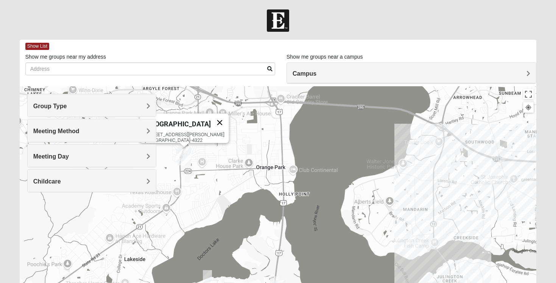
click at [211, 115] on button "Close" at bounding box center [220, 122] width 18 height 18
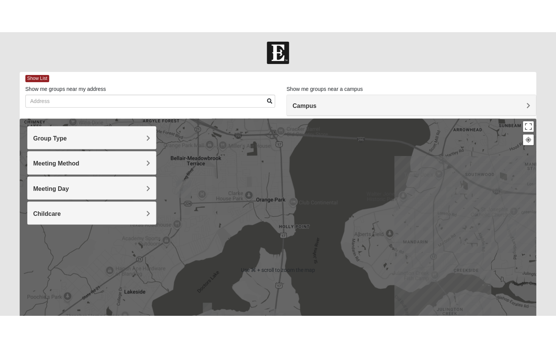
scroll to position [2, 0]
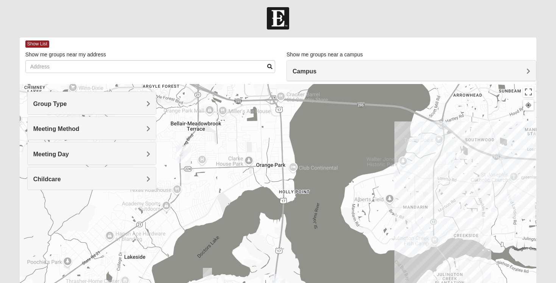
click at [534, 138] on img "Mandarin" at bounding box center [540, 141] width 14 height 18
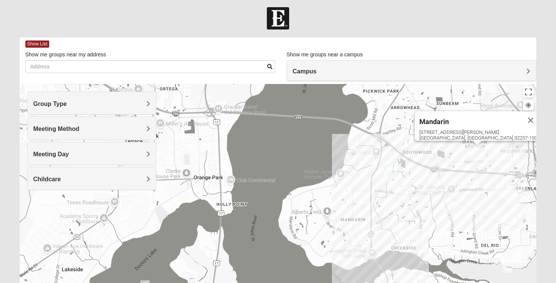
click at [534, 155] on div "Mandarin [STREET_ADDRESS][PERSON_NAME]" at bounding box center [278, 235] width 517 height 303
click at [474, 152] on img "Mandarin" at bounding box center [477, 154] width 14 height 18
click at [521, 113] on button "Close" at bounding box center [530, 120] width 18 height 18
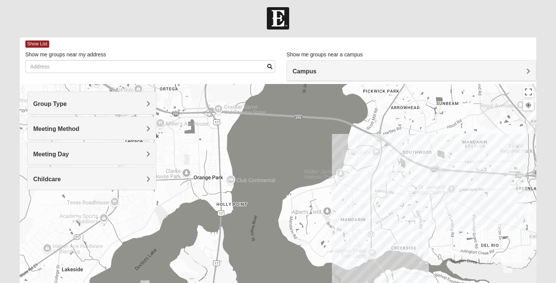
click at [528, 152] on div "To navigate, press the arrow keys." at bounding box center [278, 235] width 517 height 303
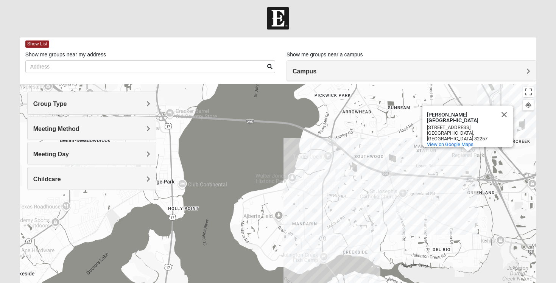
click at [533, 152] on div "[PERSON_NAME][GEOGRAPHIC_DATA] [PERSON_NAME][GEOGRAPHIC_DATA] [STREET_ADDRESS] …" at bounding box center [278, 235] width 517 height 303
click at [531, 149] on div "[PERSON_NAME][GEOGRAPHIC_DATA] [PERSON_NAME][GEOGRAPHIC_DATA] [STREET_ADDRESS] …" at bounding box center [278, 235] width 517 height 303
click at [530, 149] on div "[PERSON_NAME][GEOGRAPHIC_DATA] [PERSON_NAME][GEOGRAPHIC_DATA] [STREET_ADDRESS] …" at bounding box center [278, 235] width 517 height 303
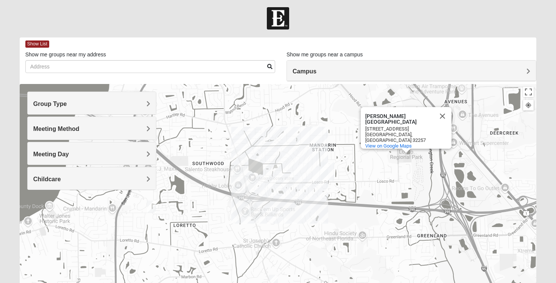
click at [526, 151] on div "[PERSON_NAME][GEOGRAPHIC_DATA] [PERSON_NAME][GEOGRAPHIC_DATA] [STREET_ADDRESS] …" at bounding box center [278, 235] width 517 height 303
click at [524, 152] on div "[PERSON_NAME][GEOGRAPHIC_DATA] [PERSON_NAME][GEOGRAPHIC_DATA] [STREET_ADDRESS] …" at bounding box center [278, 235] width 517 height 303
click at [528, 92] on button "Toggle fullscreen view" at bounding box center [528, 92] width 11 height 11
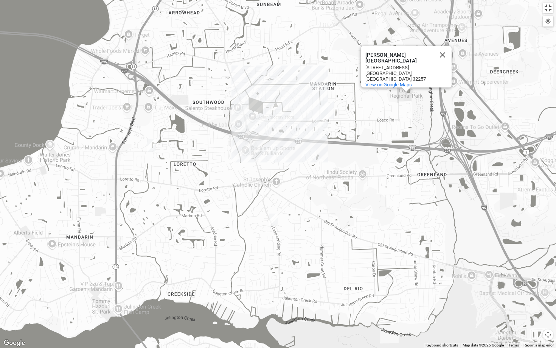
click at [426, 176] on div "[PERSON_NAME][GEOGRAPHIC_DATA] [PERSON_NAME][GEOGRAPHIC_DATA] [STREET_ADDRESS] …" at bounding box center [278, 174] width 556 height 348
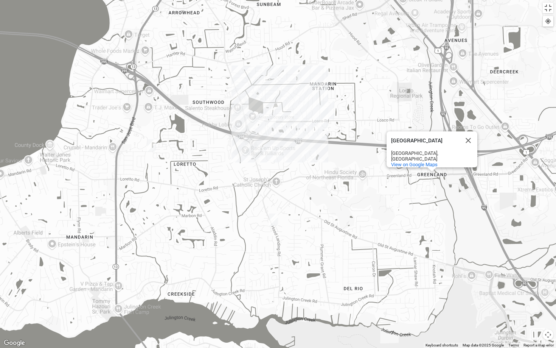
click at [331, 105] on img "Mandarin" at bounding box center [328, 110] width 14 height 18
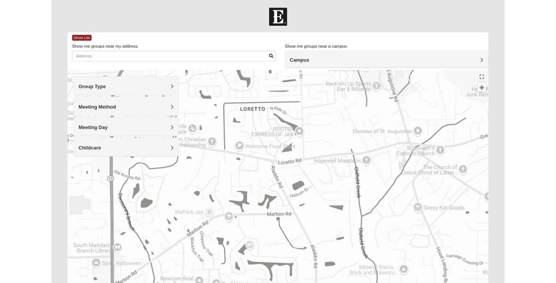
scroll to position [2, 0]
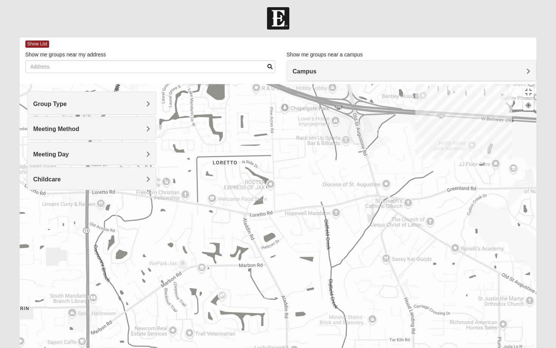
click at [90, 235] on div "Mandarin [STREET_ADDRESS][PERSON_NAME]" at bounding box center [278, 235] width 517 height 303
click at [90, 235] on div "South Mandarin Branch Library South Mandarin Branch Library 12125 San Jose Blvd…" at bounding box center [278, 235] width 517 height 303
click at [127, 245] on button "Close" at bounding box center [129, 254] width 18 height 18
click at [127, 192] on div at bounding box center [278, 235] width 517 height 303
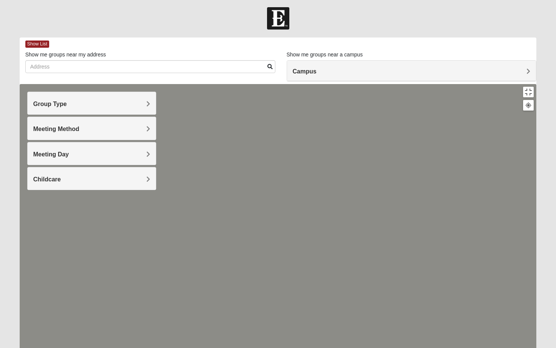
click at [197, 232] on div at bounding box center [278, 235] width 517 height 303
click at [164, 183] on div at bounding box center [278, 235] width 517 height 303
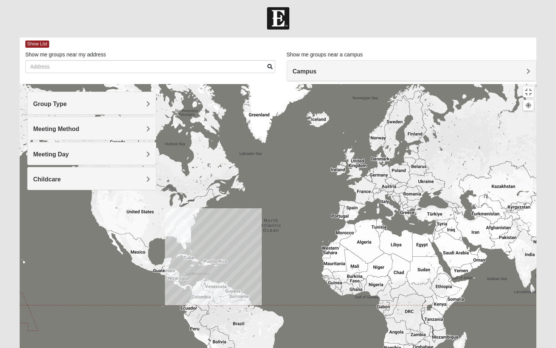
click at [185, 219] on img "Jesup" at bounding box center [183, 228] width 14 height 18
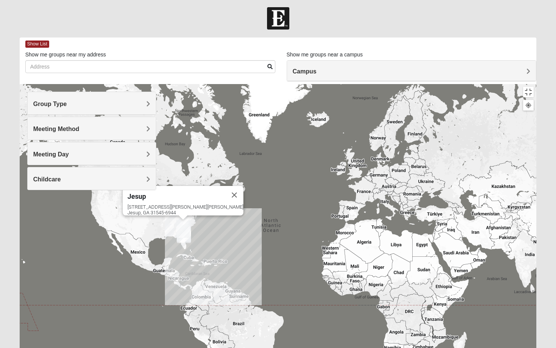
click at [186, 219] on img "Jesup" at bounding box center [183, 228] width 14 height 18
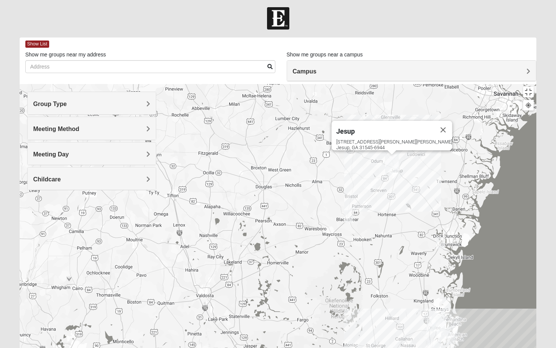
drag, startPoint x: 402, startPoint y: 173, endPoint x: 370, endPoint y: 276, distance: 107.9
click at [370, 277] on div "Jesup 495 Hinson Mosley Rd Jesup, GA 31545-6944" at bounding box center [278, 235] width 517 height 303
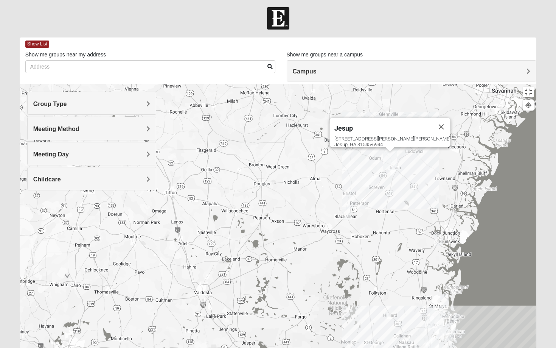
click at [434, 310] on img "Wildlight" at bounding box center [437, 319] width 14 height 18
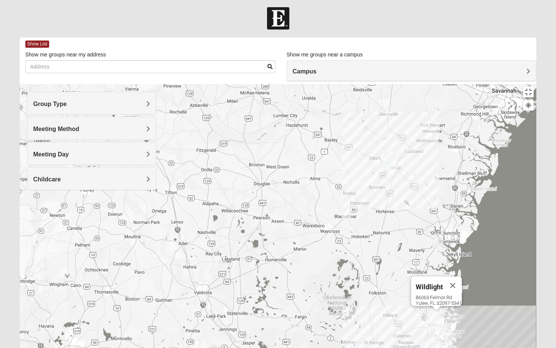
click at [434, 337] on img "North Jax" at bounding box center [433, 346] width 14 height 18
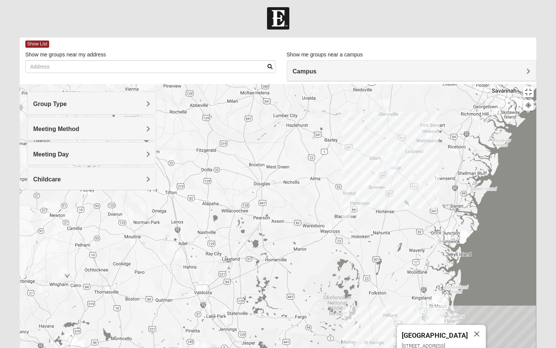
click at [391, 151] on img "Jesup" at bounding box center [390, 160] width 14 height 18
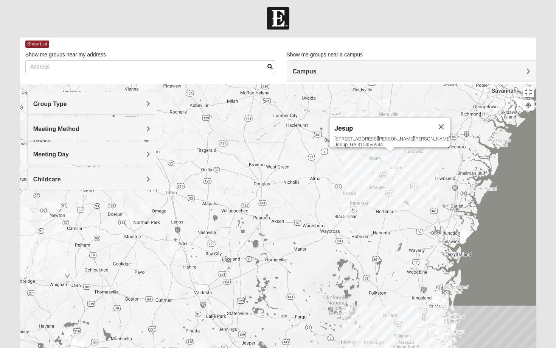
click at [436, 310] on img "Wildlight" at bounding box center [437, 319] width 14 height 18
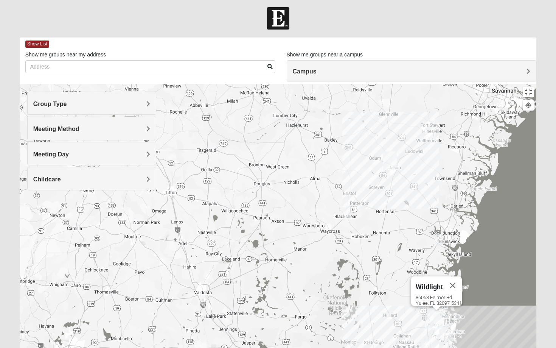
click at [432, 337] on img "North Jax" at bounding box center [433, 346] width 14 height 18
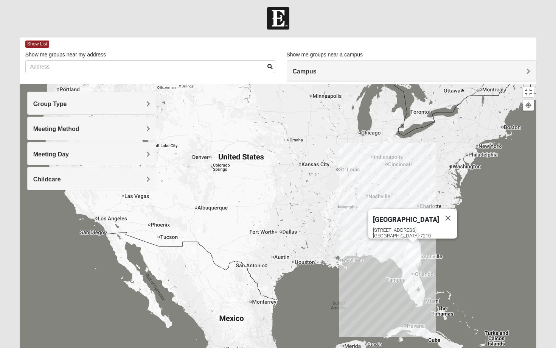
click at [412, 250] on img "Palatka (Coming Soon)" at bounding box center [413, 259] width 14 height 18
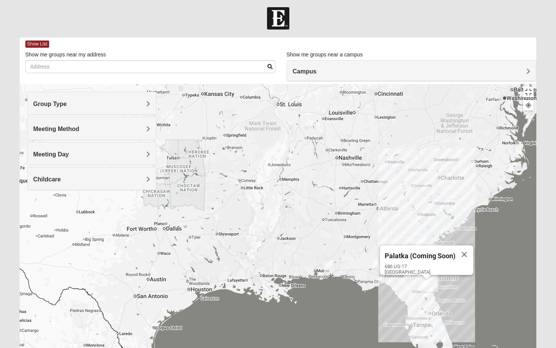
click at [429, 279] on img "Palatka (Coming Soon)" at bounding box center [427, 288] width 14 height 18
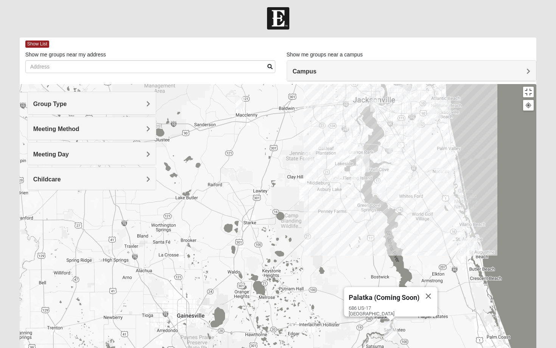
click at [379, 84] on div "Palatka (Coming Soon) 686 US-17 San Mateo, FL 32187" at bounding box center [278, 235] width 517 height 303
click at [364, 84] on div "Palatka (Coming Soon) 686 US-17 San Mateo, FL 32187" at bounding box center [278, 235] width 517 height 303
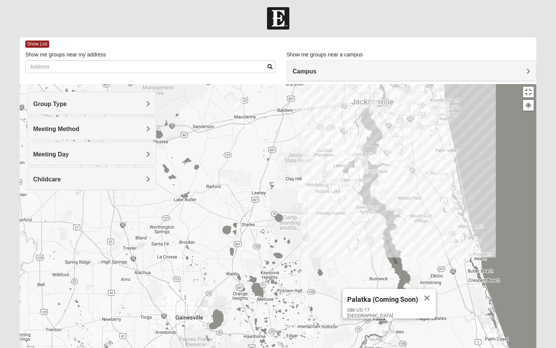
drag, startPoint x: 359, startPoint y: 48, endPoint x: 353, endPoint y: 58, distance: 11.2
click at [354, 84] on div "Palatka (Coming Soon) 686 US-17 San Mateo, FL 32187" at bounding box center [278, 235] width 517 height 303
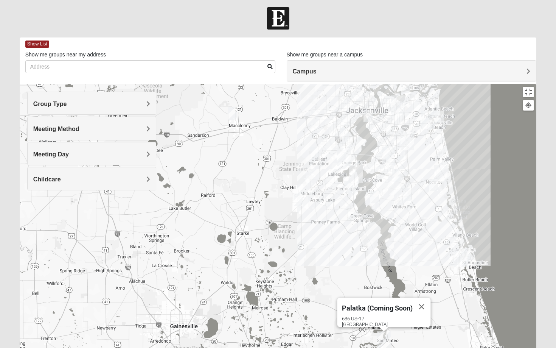
click at [352, 84] on div "Palatka (Coming Soon) 686 US-17 San Mateo, FL 32187" at bounding box center [278, 235] width 517 height 303
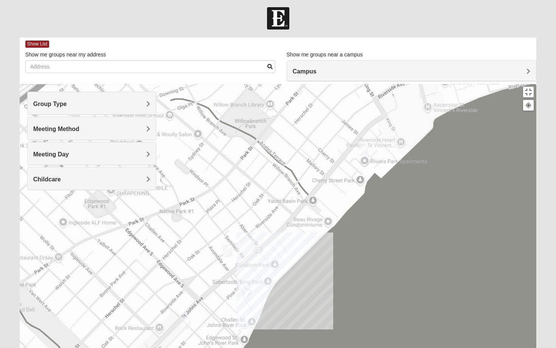
drag, startPoint x: 352, startPoint y: 59, endPoint x: 351, endPoint y: 73, distance: 13.6
click at [351, 84] on div "Palatka (Coming Soon) 686 US-17 San Mateo, FL 32187" at bounding box center [278, 235] width 517 height 303
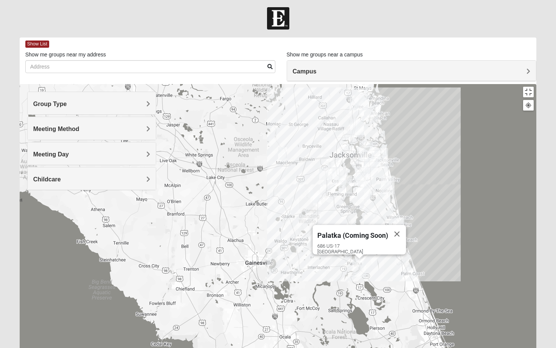
click at [365, 140] on img "Arlington" at bounding box center [366, 149] width 14 height 18
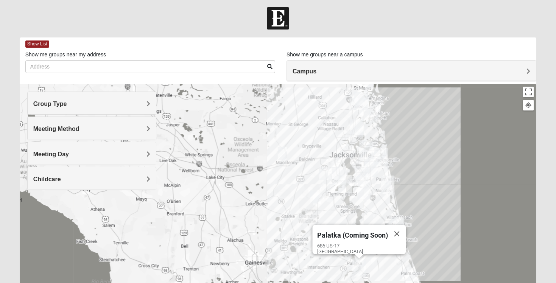
click at [381, 152] on img "San Pablo" at bounding box center [381, 157] width 14 height 18
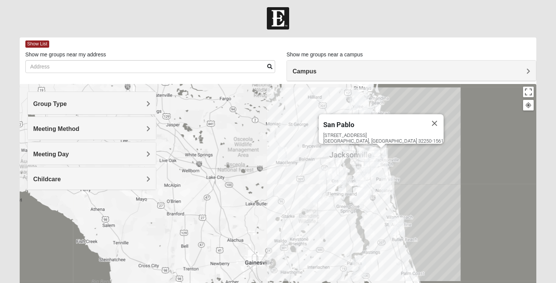
click at [360, 96] on img "Wildlight" at bounding box center [361, 101] width 14 height 18
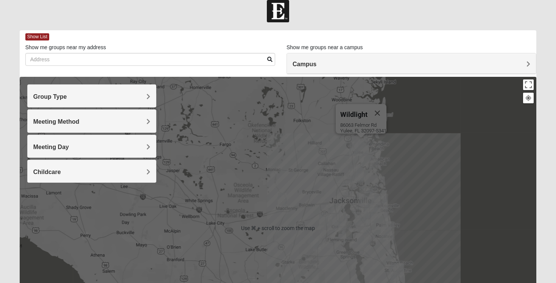
scroll to position [10, 0]
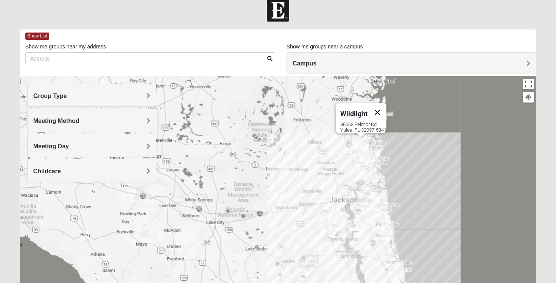
click at [381, 103] on button "Close" at bounding box center [377, 112] width 18 height 18
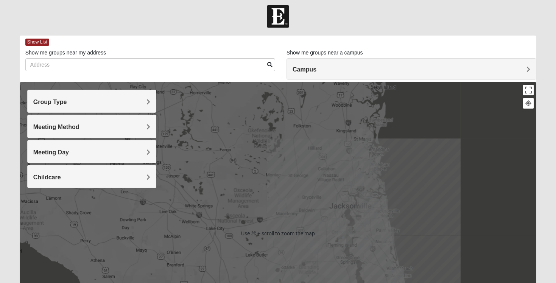
scroll to position [0, 0]
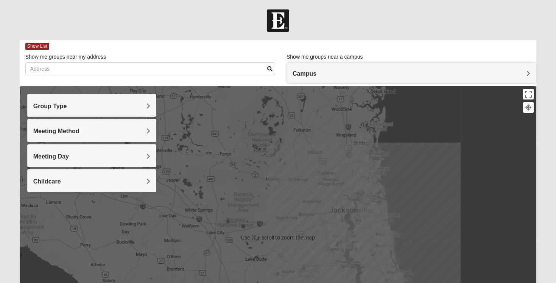
click at [331, 117] on div "To navigate, press the arrow keys." at bounding box center [278, 237] width 517 height 303
click at [331, 116] on div at bounding box center [278, 237] width 517 height 303
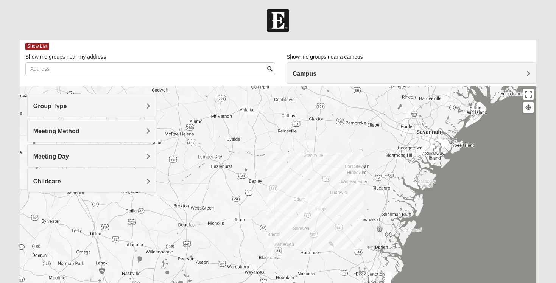
click at [313, 198] on img "Jesup" at bounding box center [315, 202] width 14 height 18
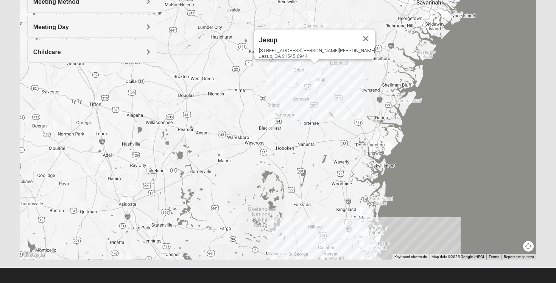
scroll to position [134, 0]
